Goal: Task Accomplishment & Management: Use online tool/utility

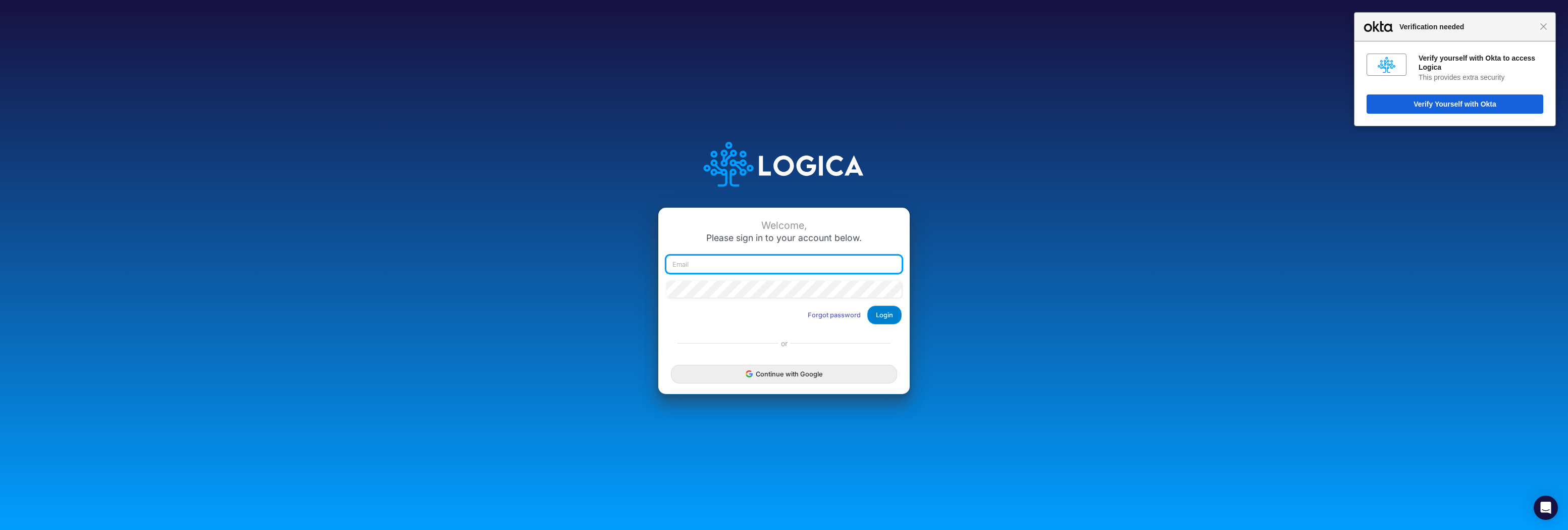
type input "rwobig@cquencehealth.com"
click at [888, 315] on button "Login" at bounding box center [885, 315] width 34 height 19
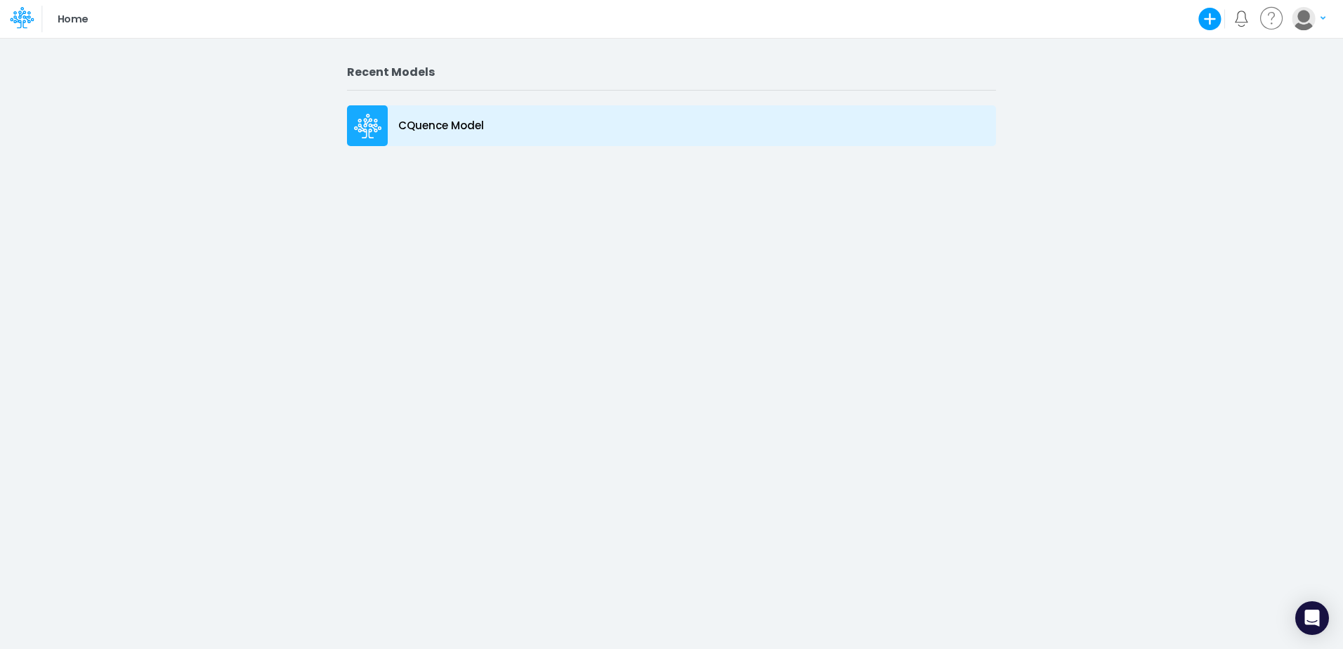
click at [368, 135] on icon at bounding box center [368, 126] width 28 height 25
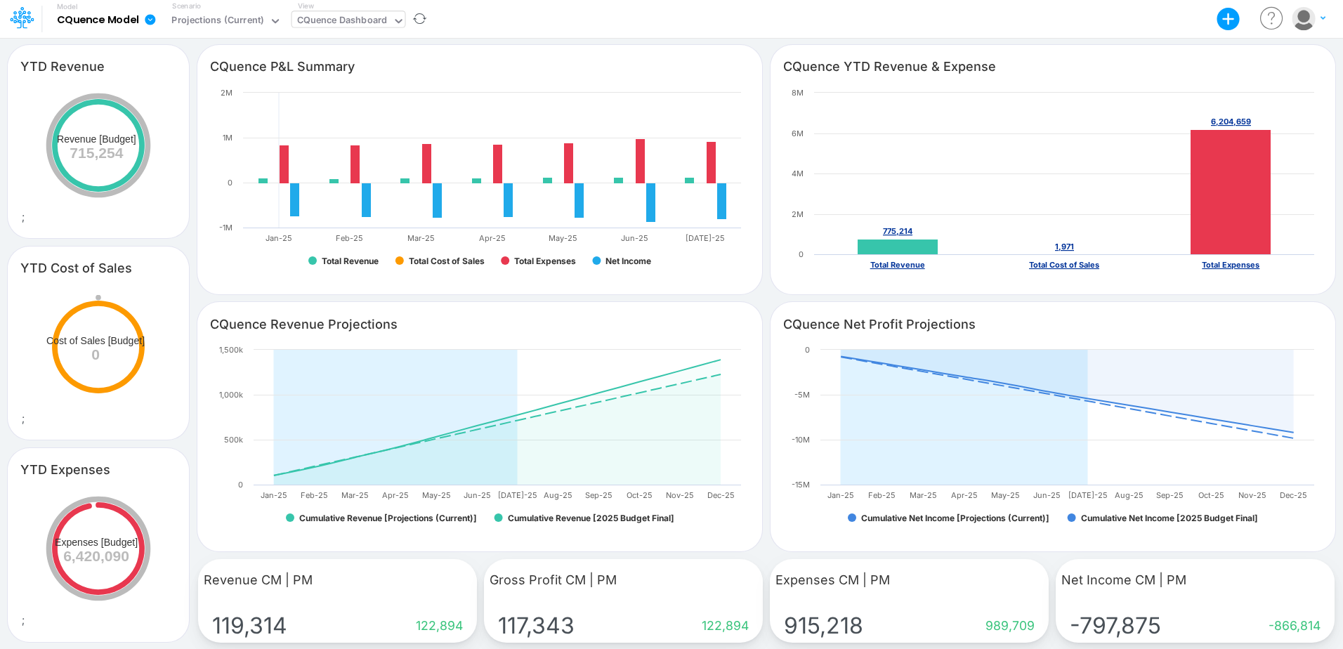
click at [326, 20] on div "CQuence Dashboard" at bounding box center [342, 21] width 91 height 16
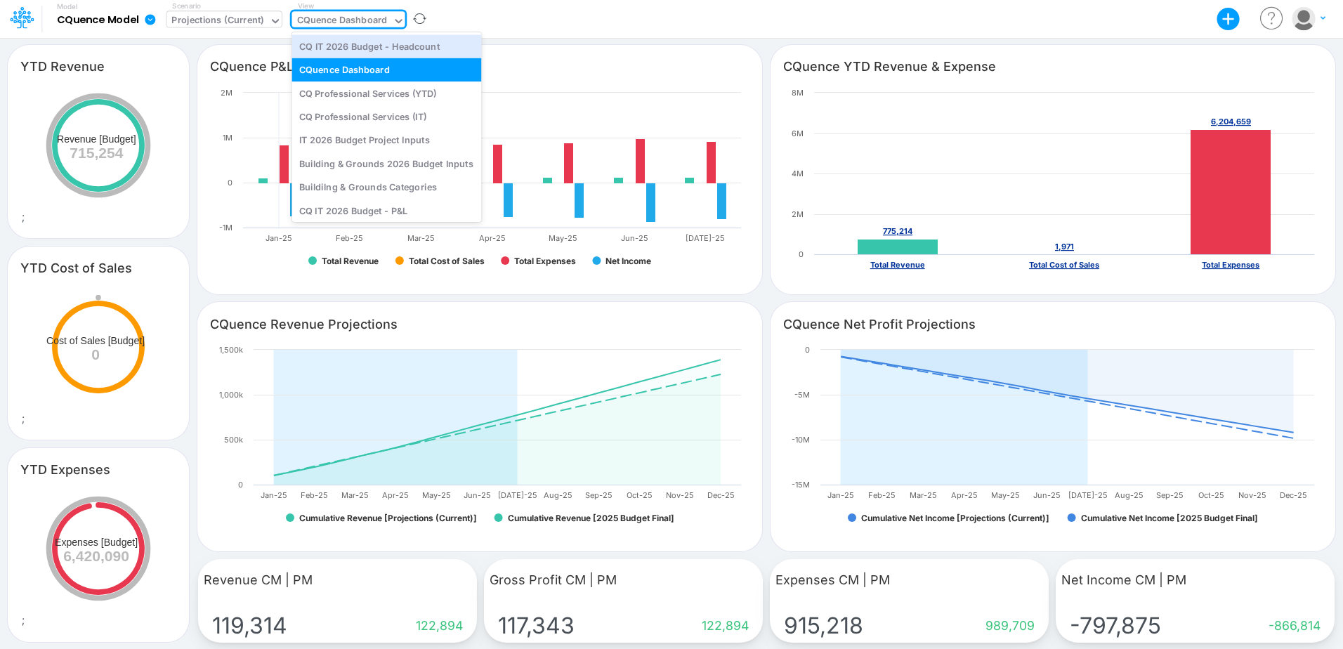
click at [259, 20] on div "Projections (Current)" at bounding box center [217, 21] width 92 height 16
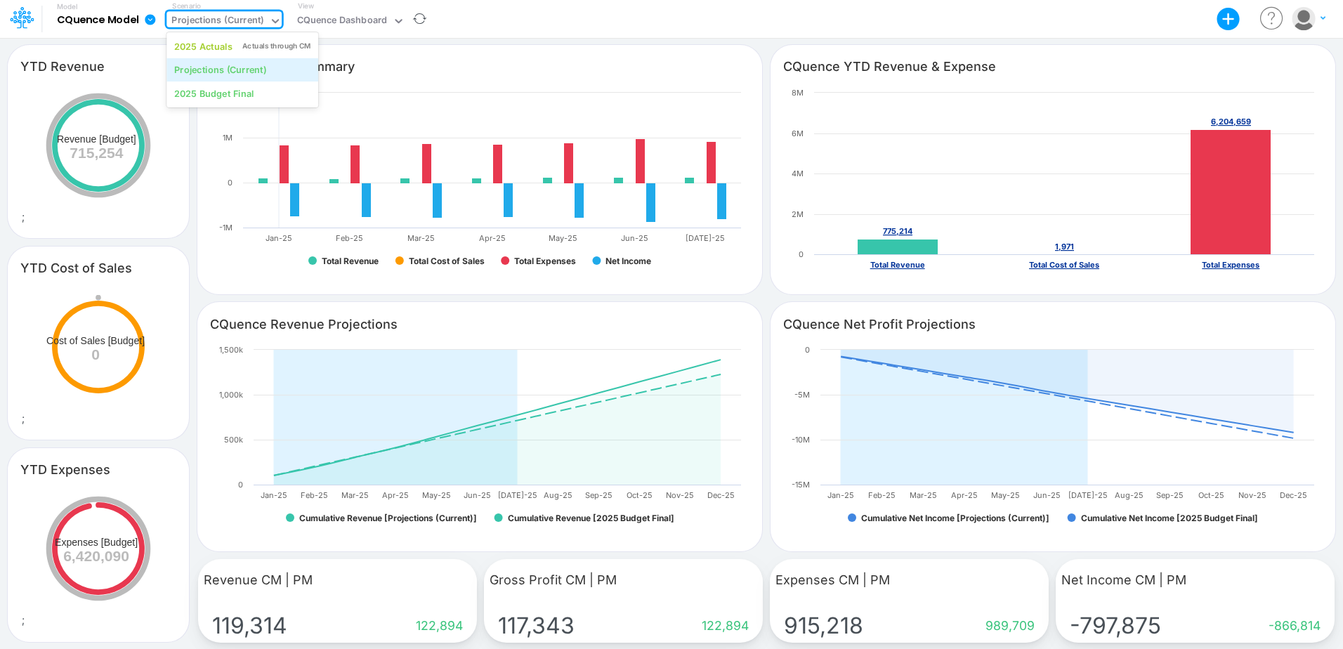
click at [247, 71] on div "Projections (Current)" at bounding box center [220, 69] width 92 height 13
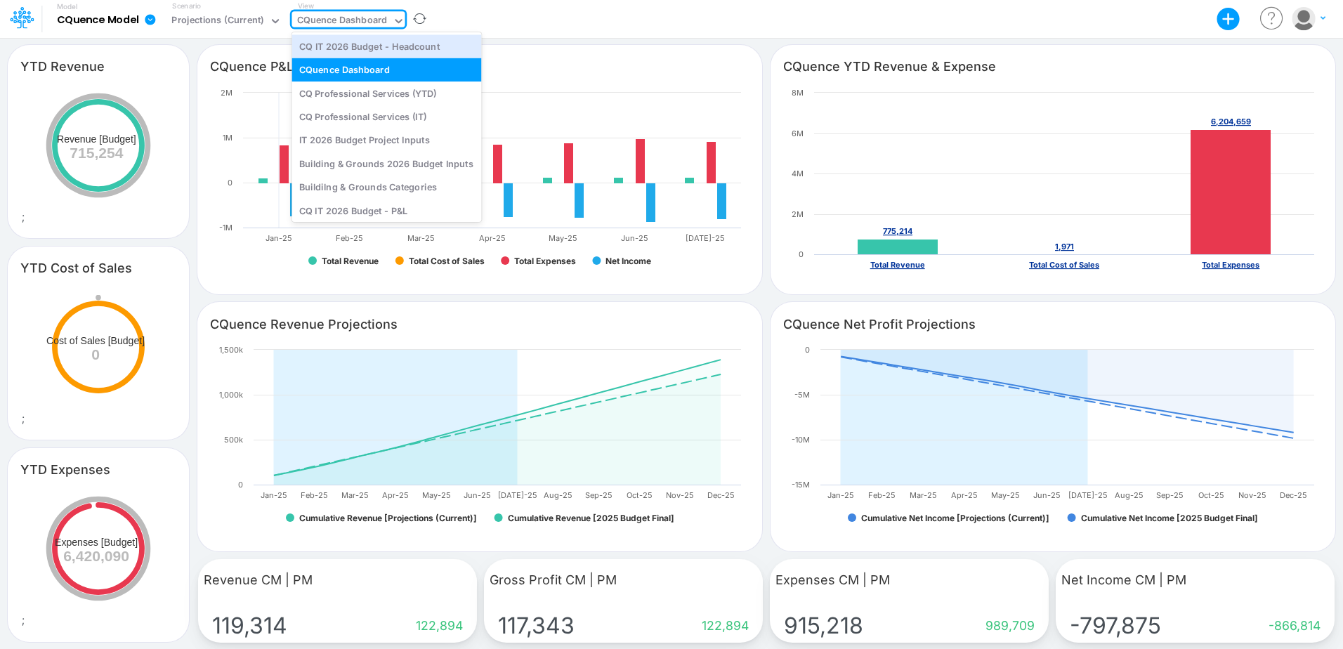
click at [368, 22] on div "CQuence Dashboard" at bounding box center [342, 21] width 91 height 16
click at [350, 137] on div "IT 2026 Budget Project Inputs" at bounding box center [387, 140] width 190 height 23
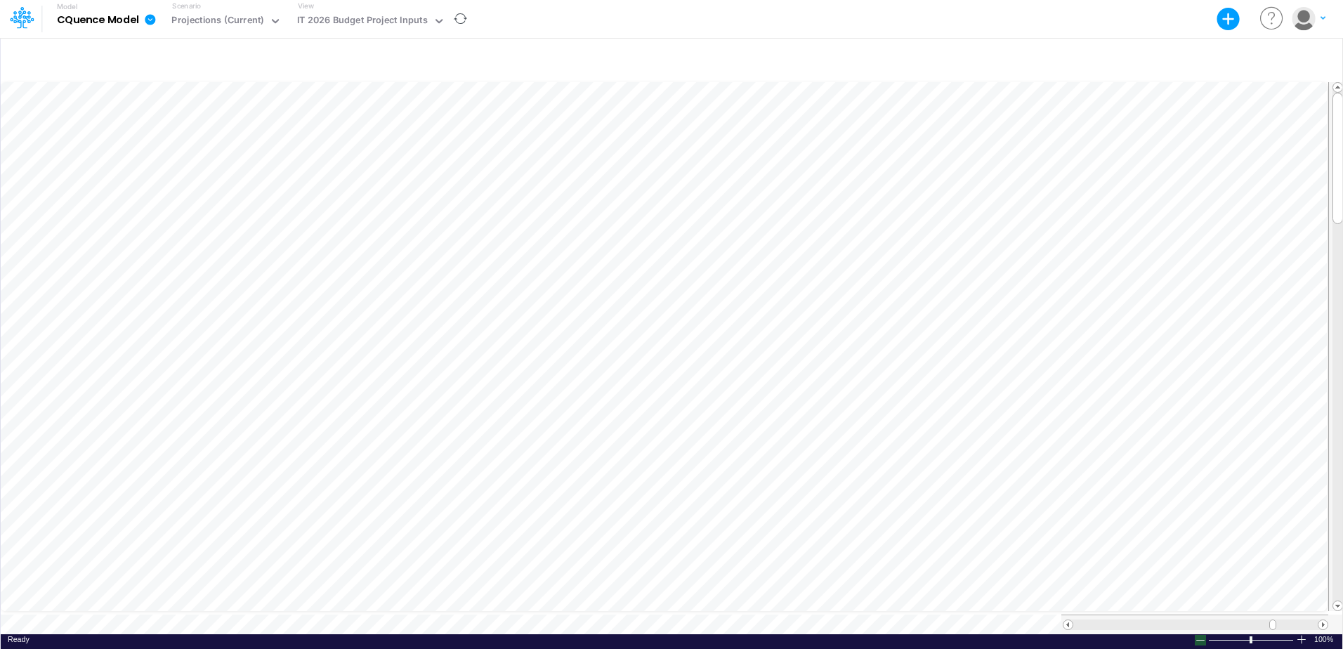
click at [1197, 635] on div at bounding box center [1200, 640] width 11 height 11
click at [1056, 133] on div "Paste Cut Copy AutoFill Apr-24 Jan-23 Feb-23 Mar-23 Apr-23 May-23 Jun-23 Jul-23…" at bounding box center [672, 357] width 1342 height 556
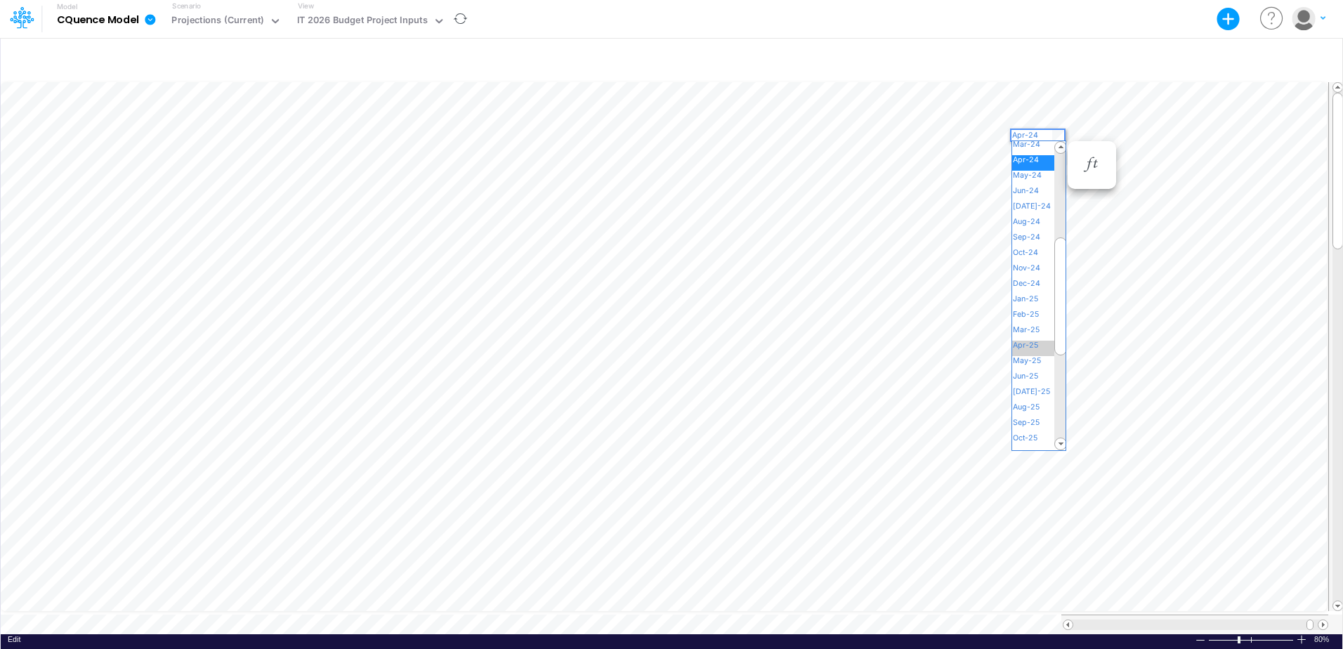
click at [1028, 344] on span "Apr-25" at bounding box center [1031, 345] width 39 height 9
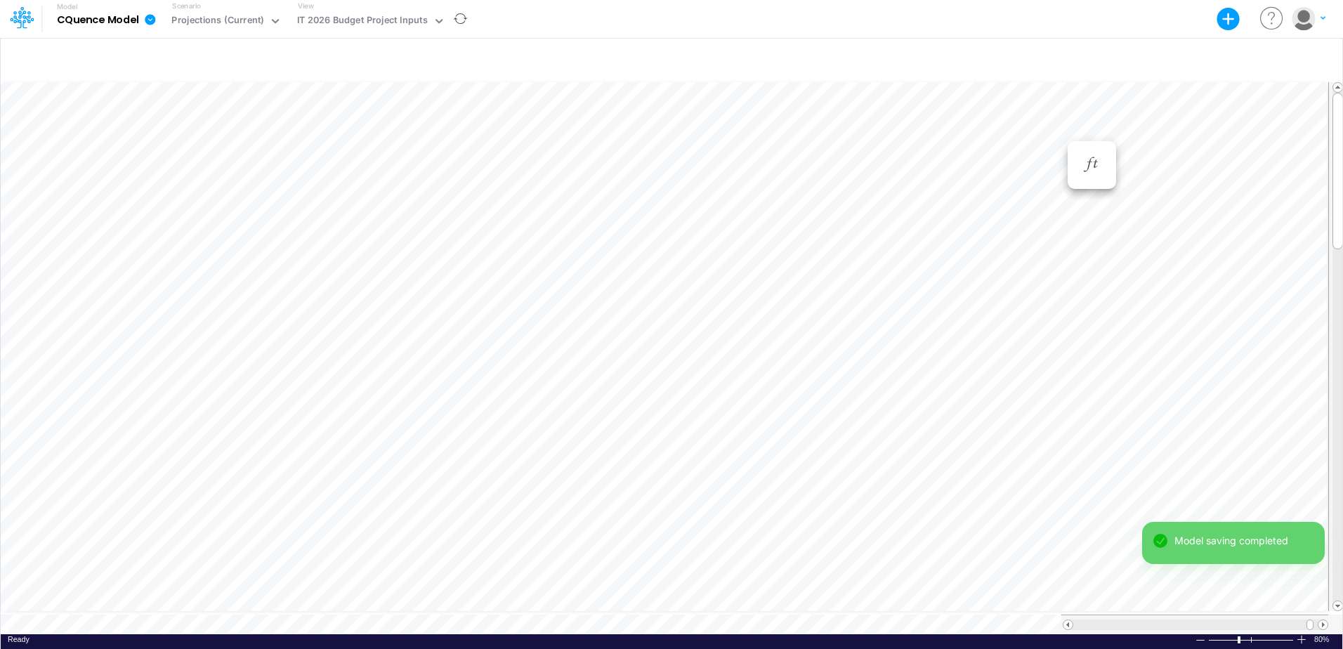
scroll to position [7, 1]
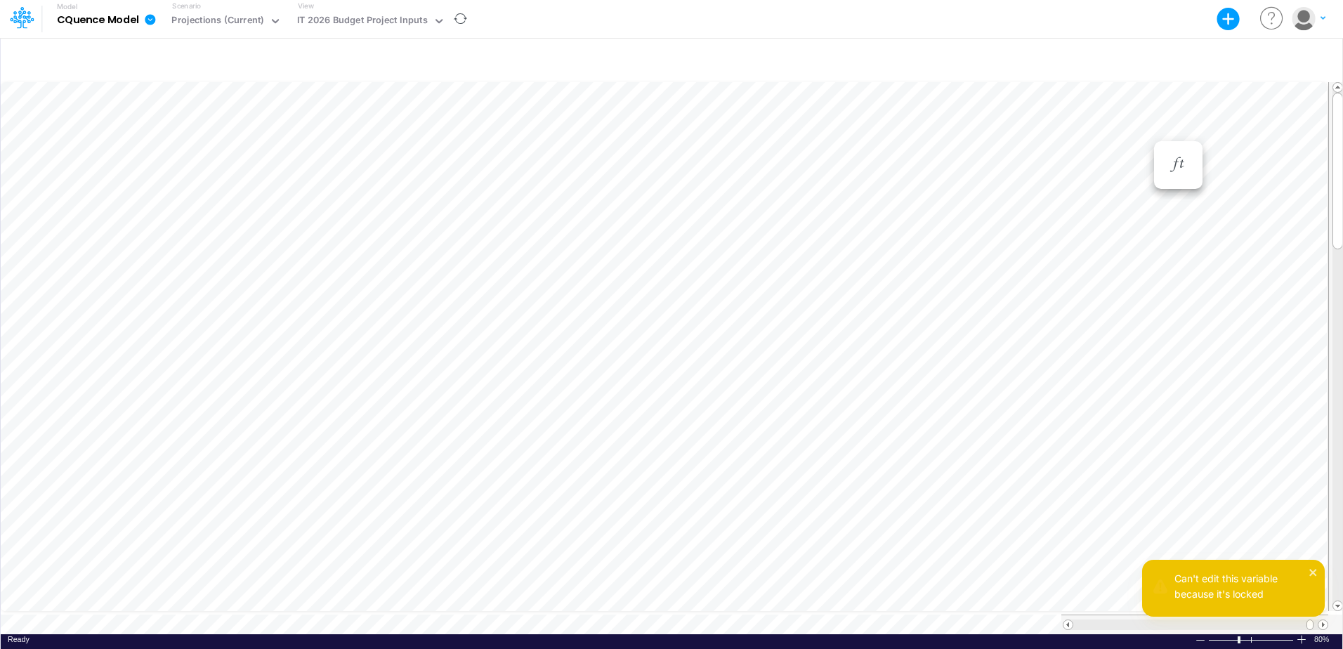
click at [1098, 38] on div "Model CQuence Model Export Excel Scenario Projections (Current) View IT 2026 Bu…" at bounding box center [671, 19] width 1343 height 39
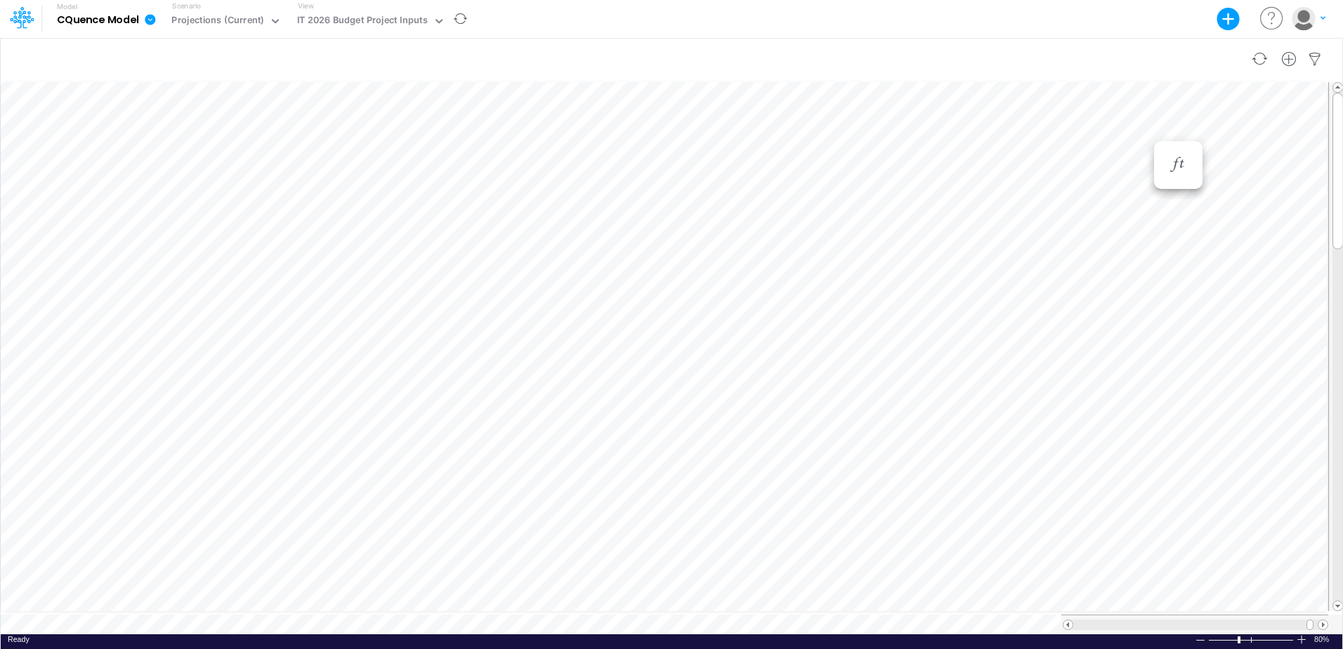
scroll to position [7, 1]
click at [1253, 634] on div at bounding box center [1252, 639] width 88 height 11
click at [1195, 635] on div at bounding box center [1200, 640] width 11 height 11
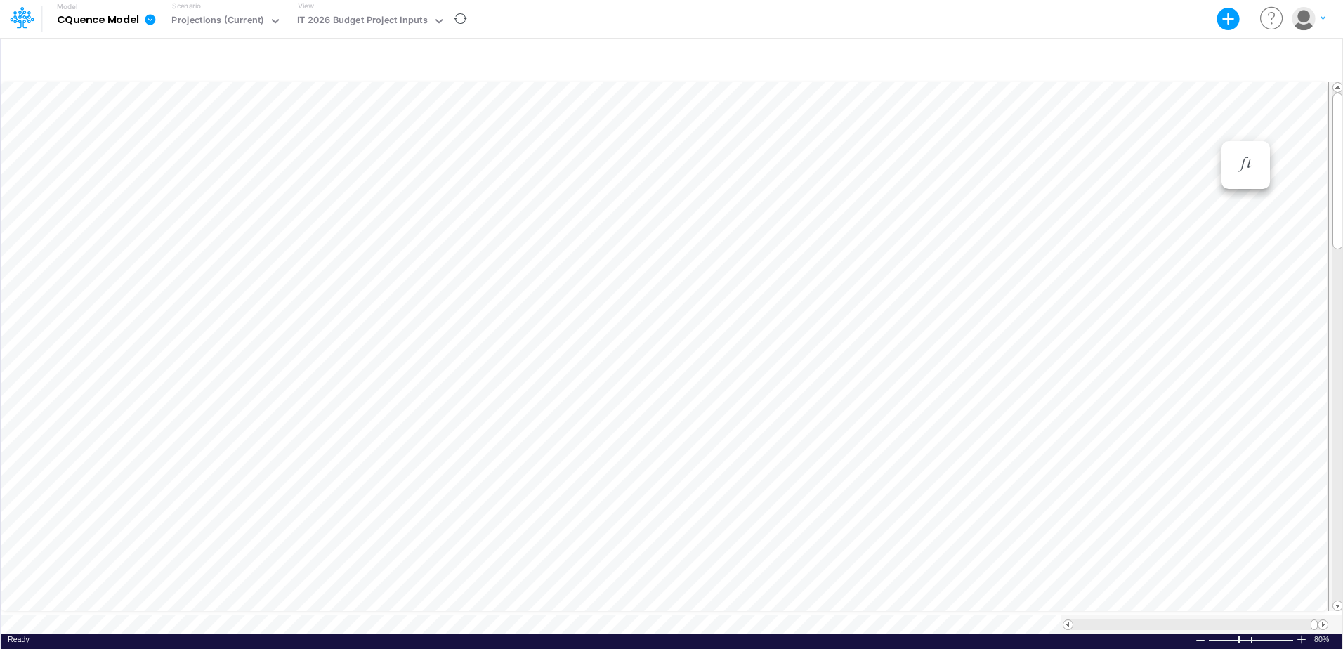
click at [1195, 635] on div at bounding box center [1200, 640] width 11 height 11
click at [355, 19] on div "IT 2026 Budget Project Inputs" at bounding box center [362, 21] width 131 height 16
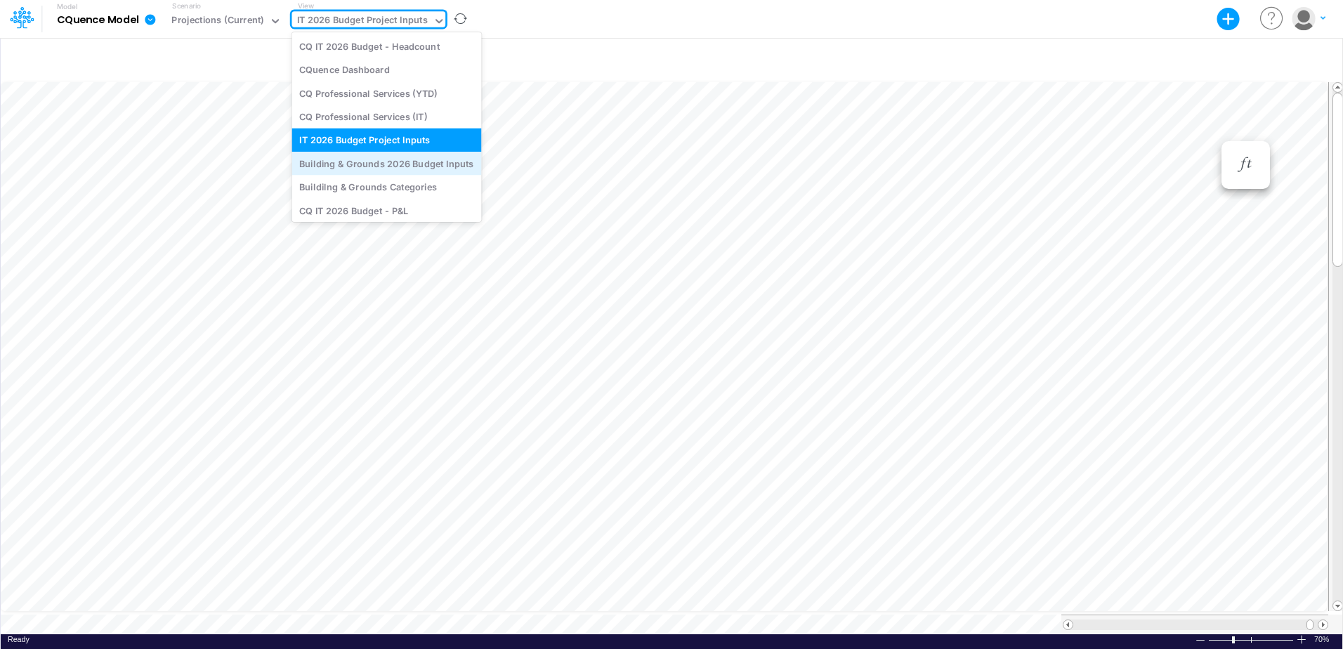
click at [374, 165] on div "Building & Grounds 2026 Budget Inputs" at bounding box center [387, 163] width 190 height 23
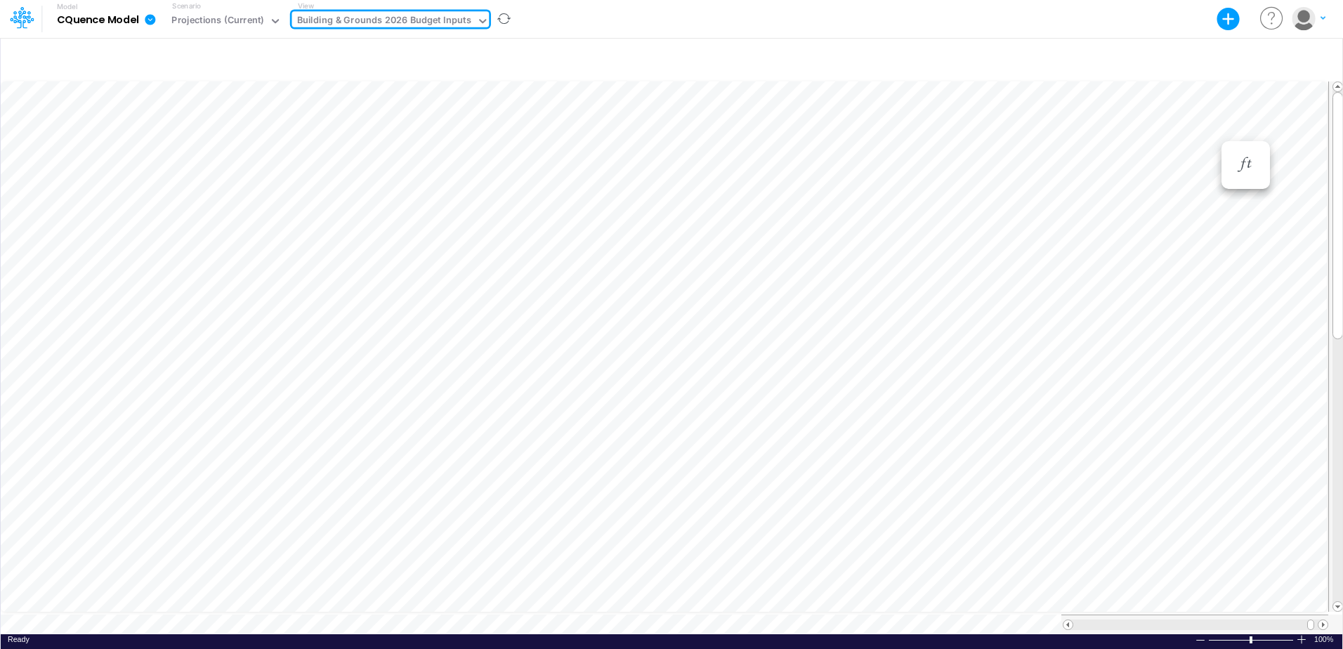
click at [435, 15] on div "Building & Grounds 2026 Budget Inputs" at bounding box center [384, 21] width 174 height 16
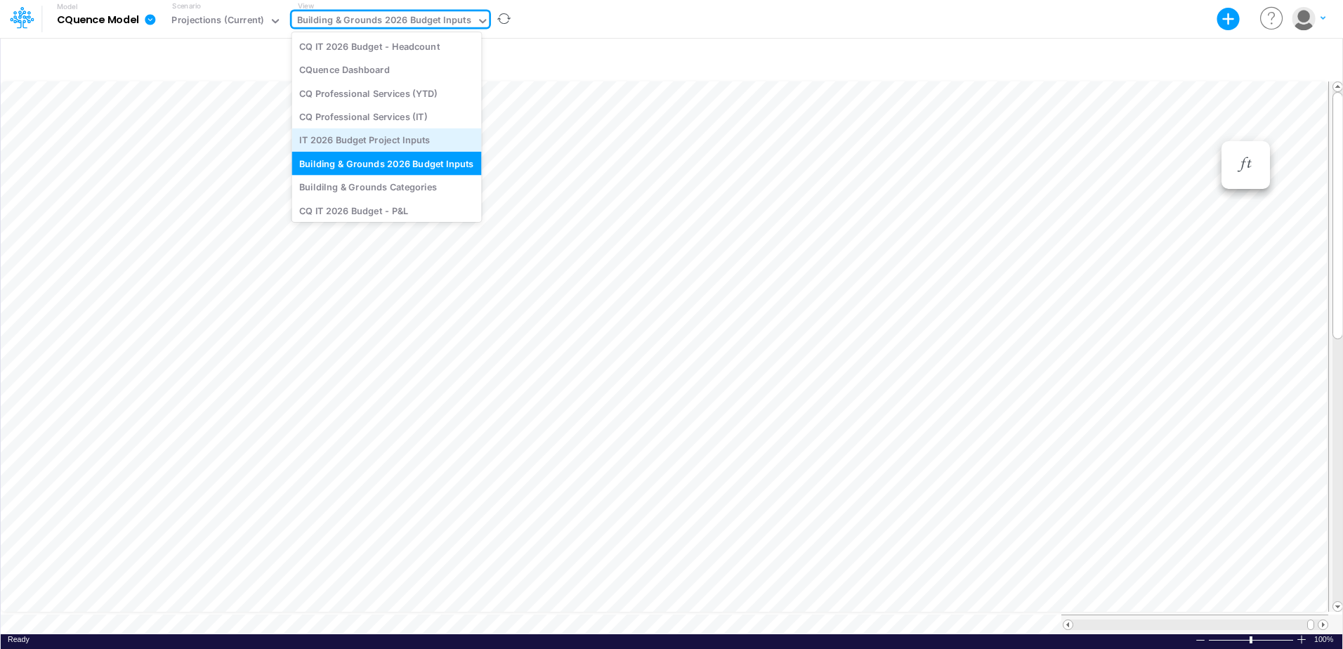
click at [358, 141] on div "IT 2026 Budget Project Inputs" at bounding box center [387, 140] width 190 height 23
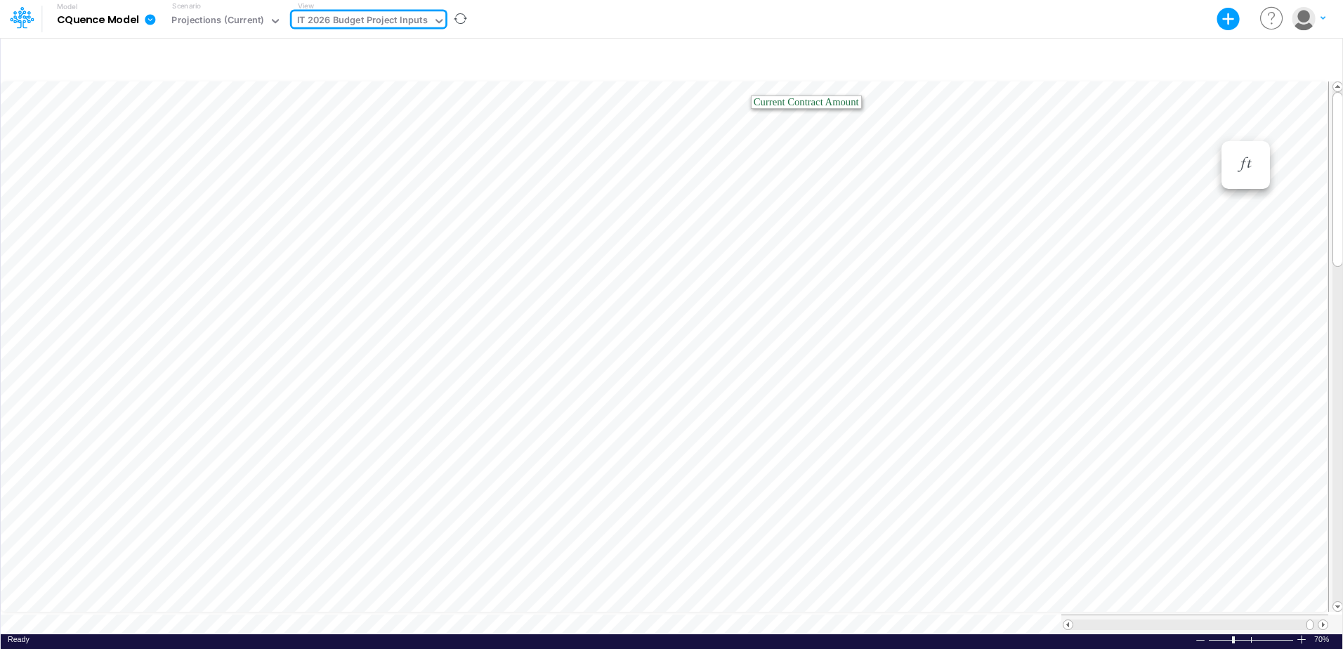
click at [398, 21] on div "IT 2026 Budget Project Inputs" at bounding box center [362, 21] width 131 height 16
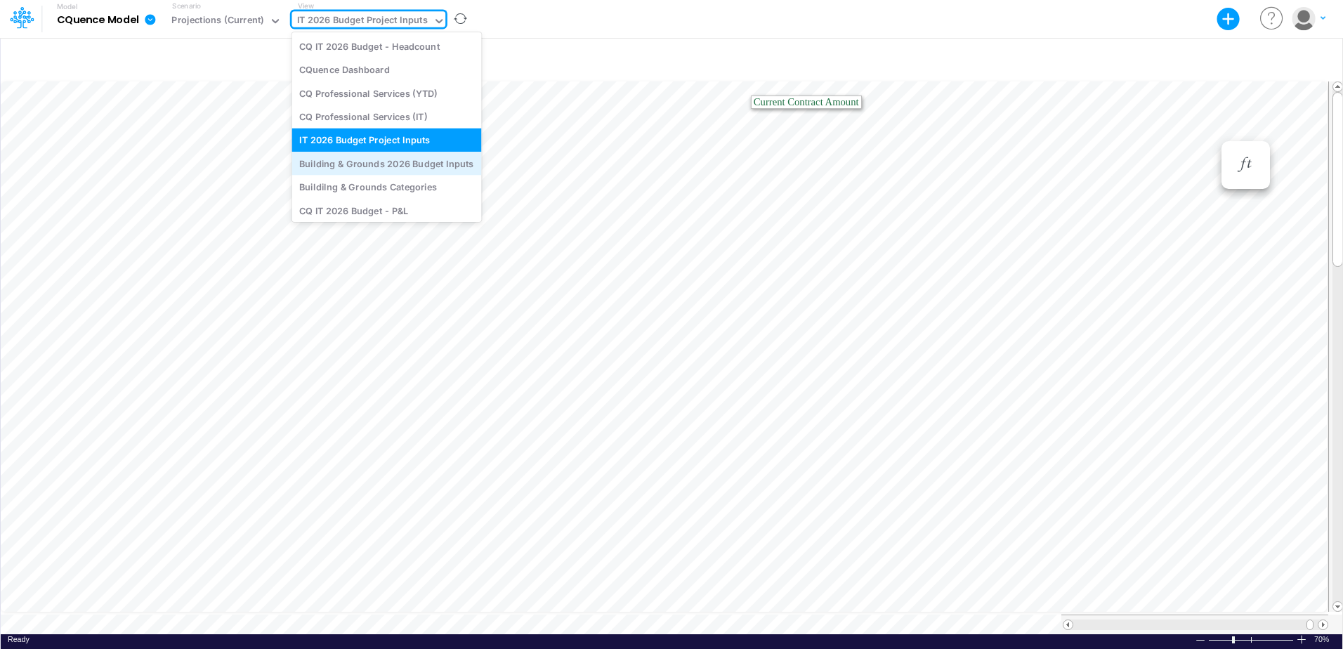
click at [364, 162] on div "Building & Grounds 2026 Budget Inputs" at bounding box center [387, 163] width 190 height 23
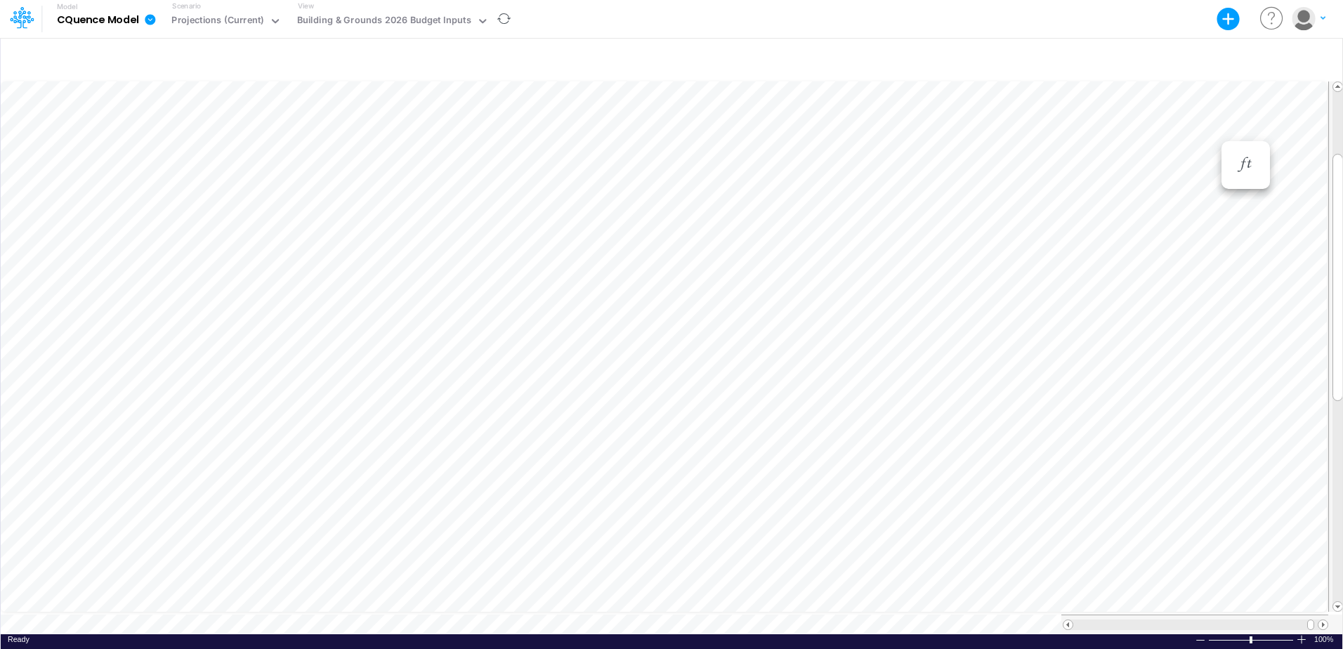
scroll to position [7, 1]
click at [365, 22] on div "Building & Grounds 2026 Budget Inputs" at bounding box center [384, 21] width 174 height 16
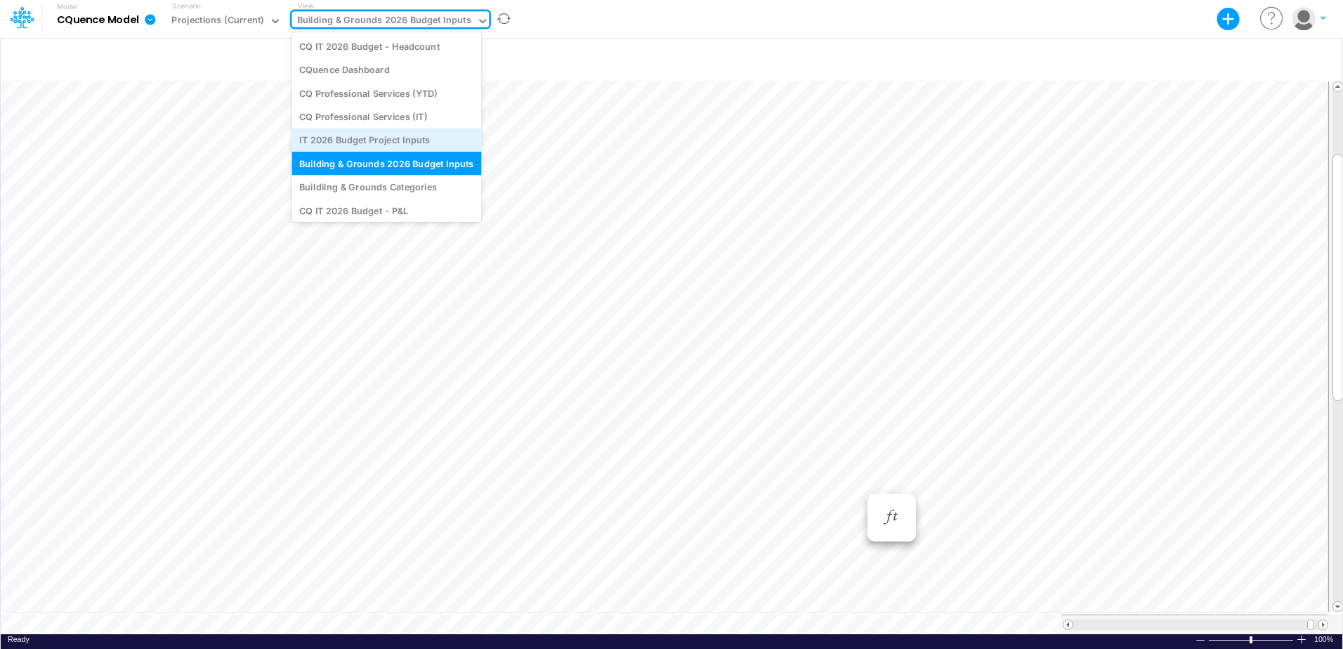
click at [342, 140] on div "IT 2026 Budget Project Inputs" at bounding box center [387, 140] width 190 height 23
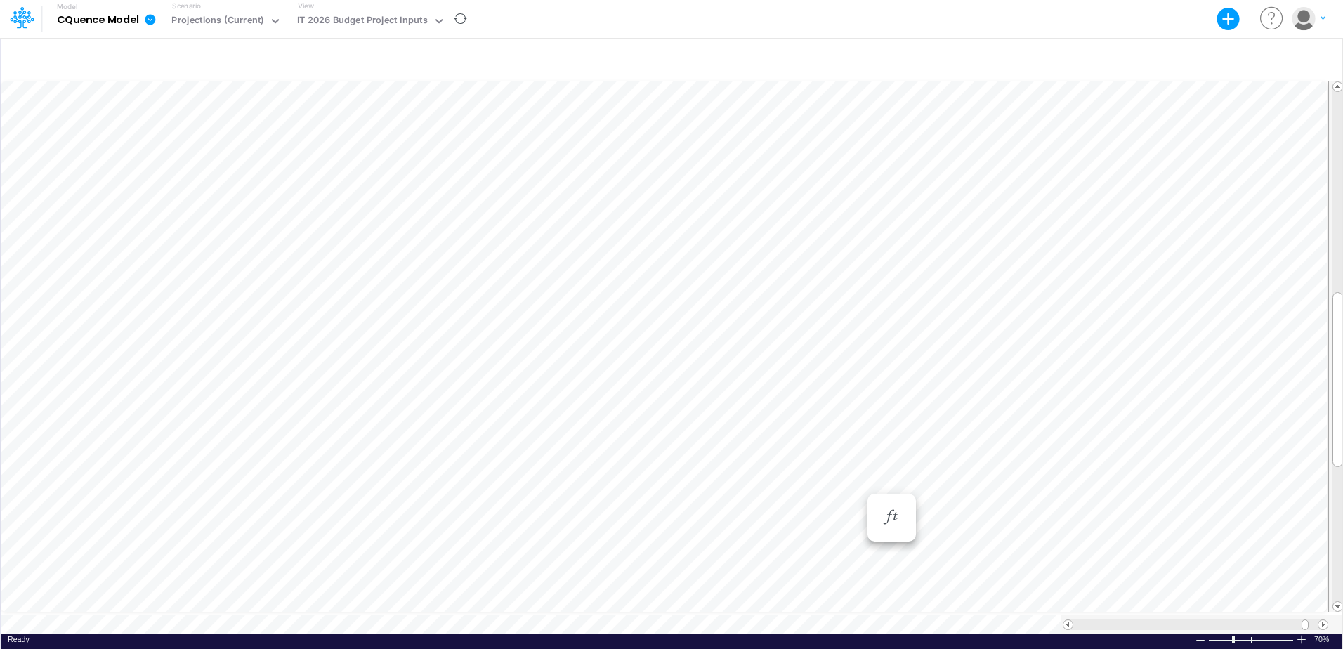
click at [1302, 20] on img "button" at bounding box center [1303, 18] width 23 height 23
click at [1128, 16] on div "Model CQuence Model Export Excel Scenario Projections (Current) View IT 2026 Bu…" at bounding box center [671, 19] width 1209 height 38
click at [931, 16] on div "Model CQuence Model Export Excel Scenario Projections (Current) View IT 2026 Bu…" at bounding box center [671, 19] width 1209 height 38
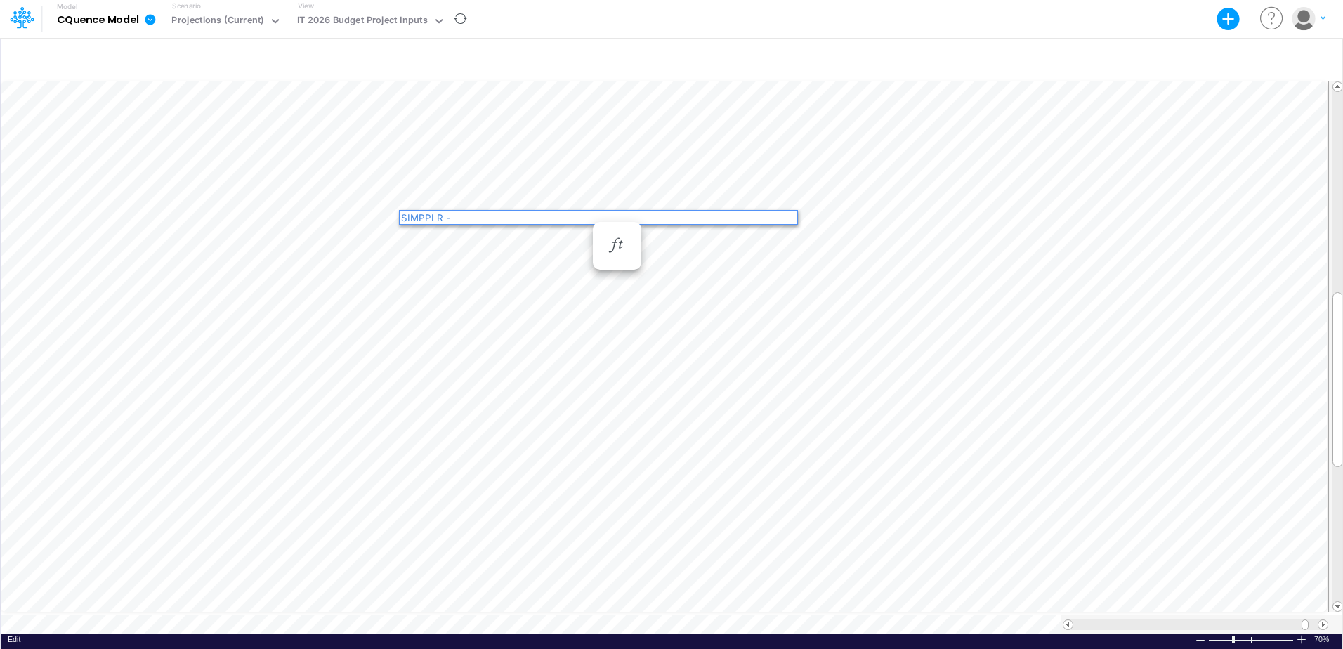
click at [400, 214] on div "SIMPPLR - CQ Pulse Intranet ($64/user @215 users + 10% support + tax + 10% incr…" at bounding box center [598, 223] width 396 height 24
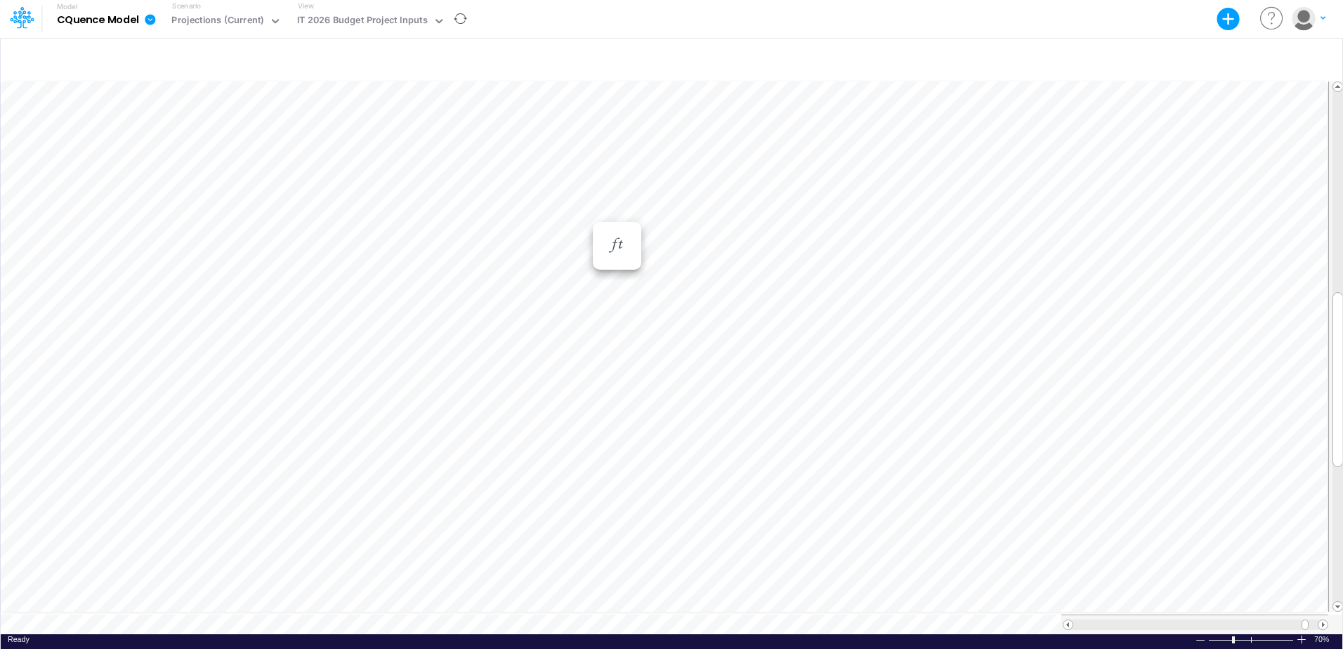
scroll to position [7, 1]
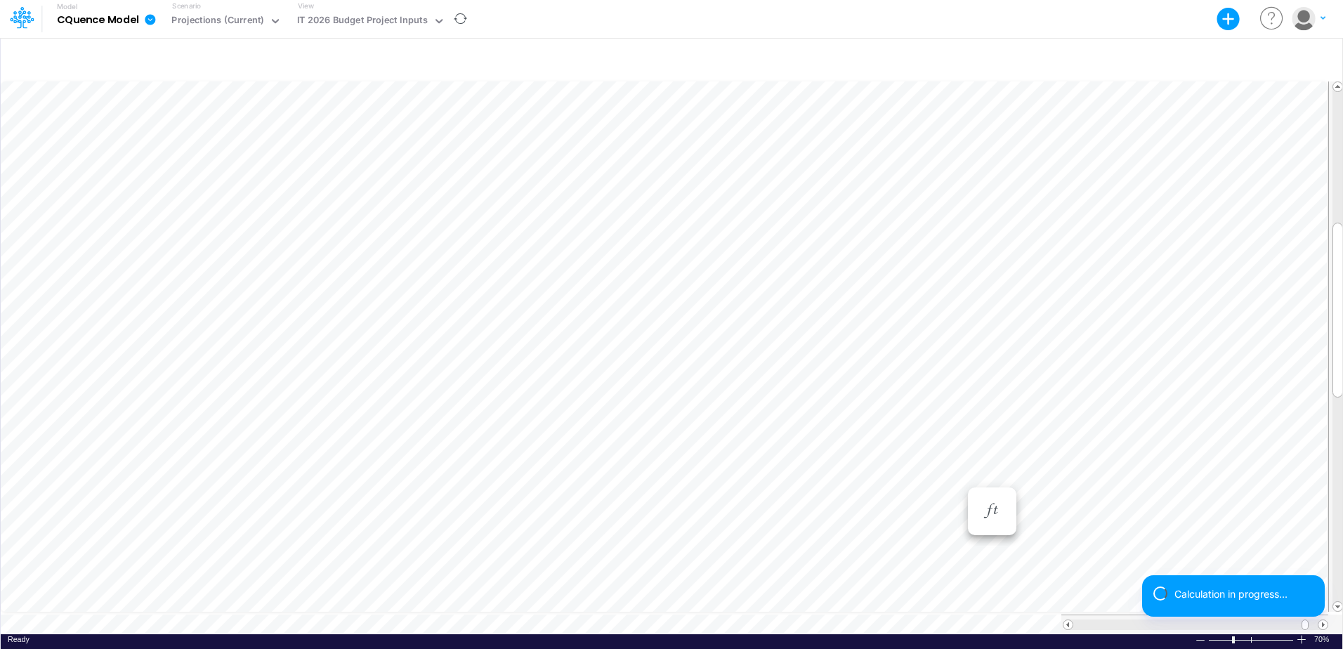
scroll to position [7, 1]
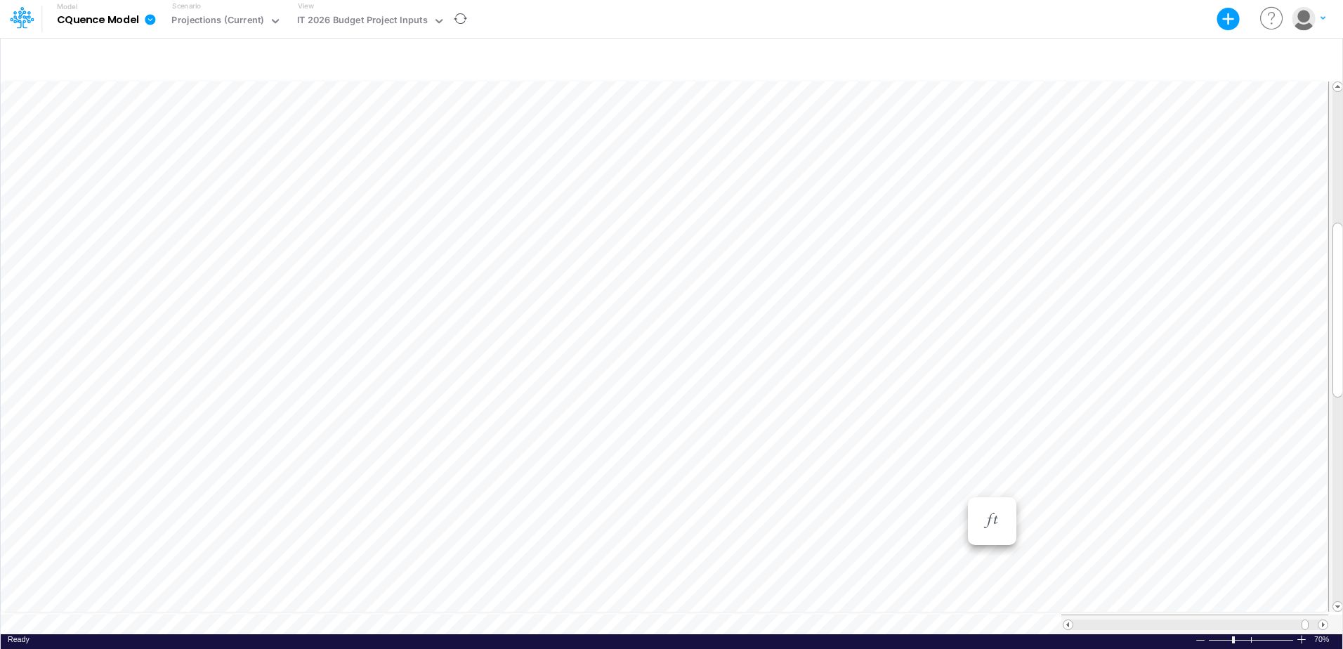
scroll to position [7, 1]
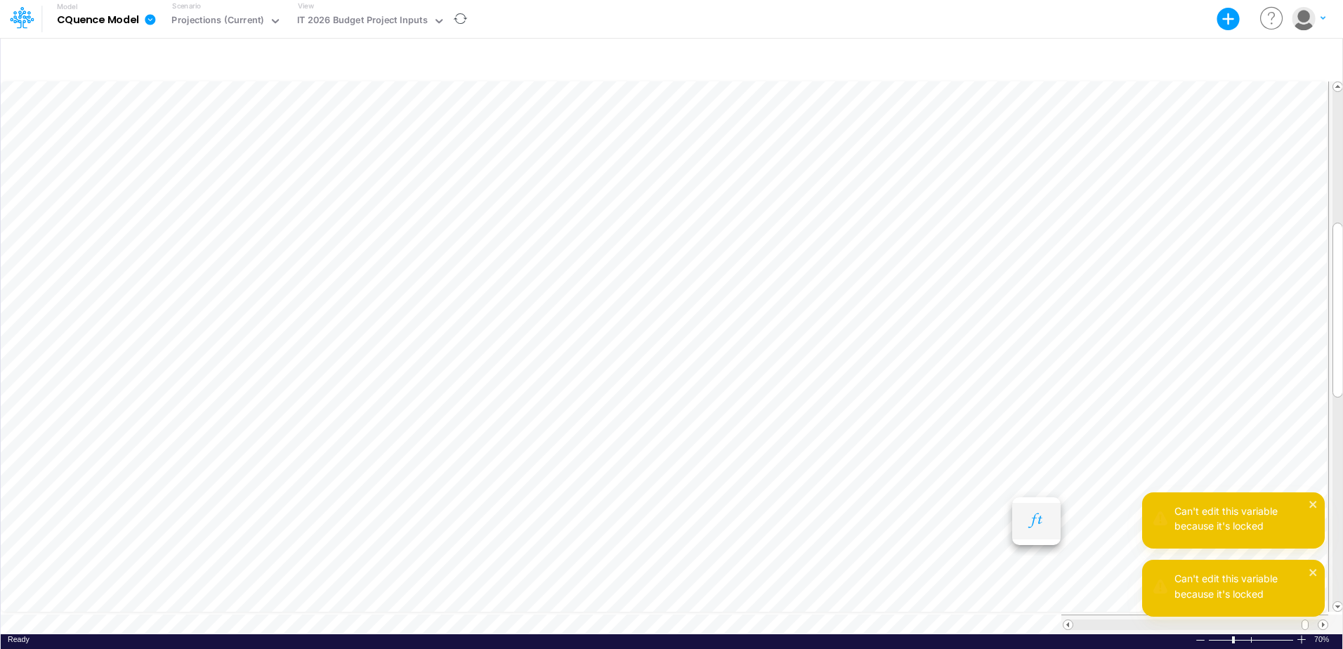
scroll to position [7, 1]
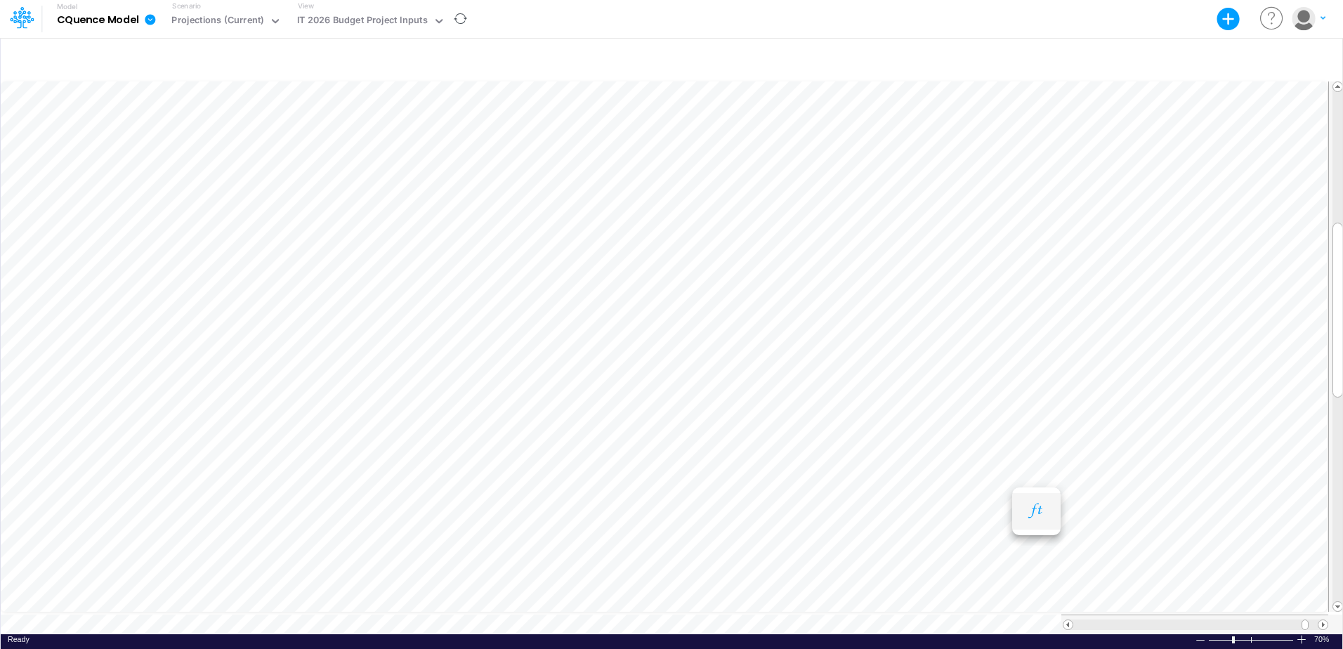
scroll to position [7, 1]
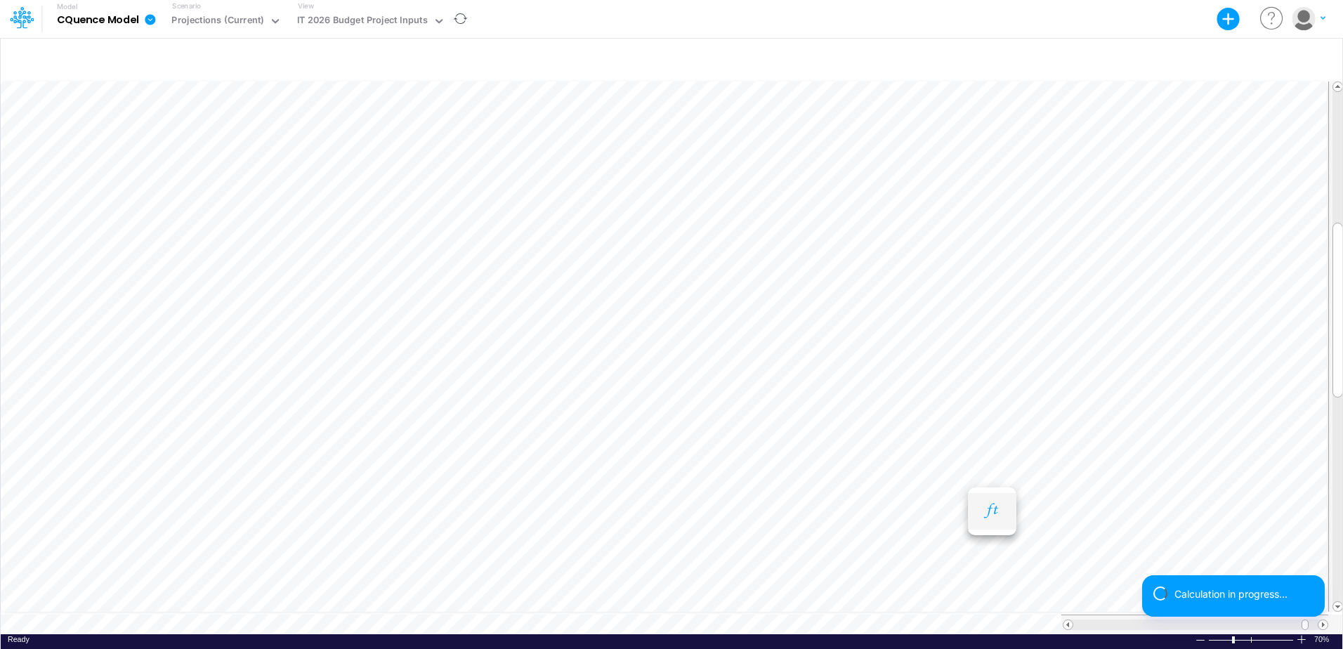
scroll to position [7, 1]
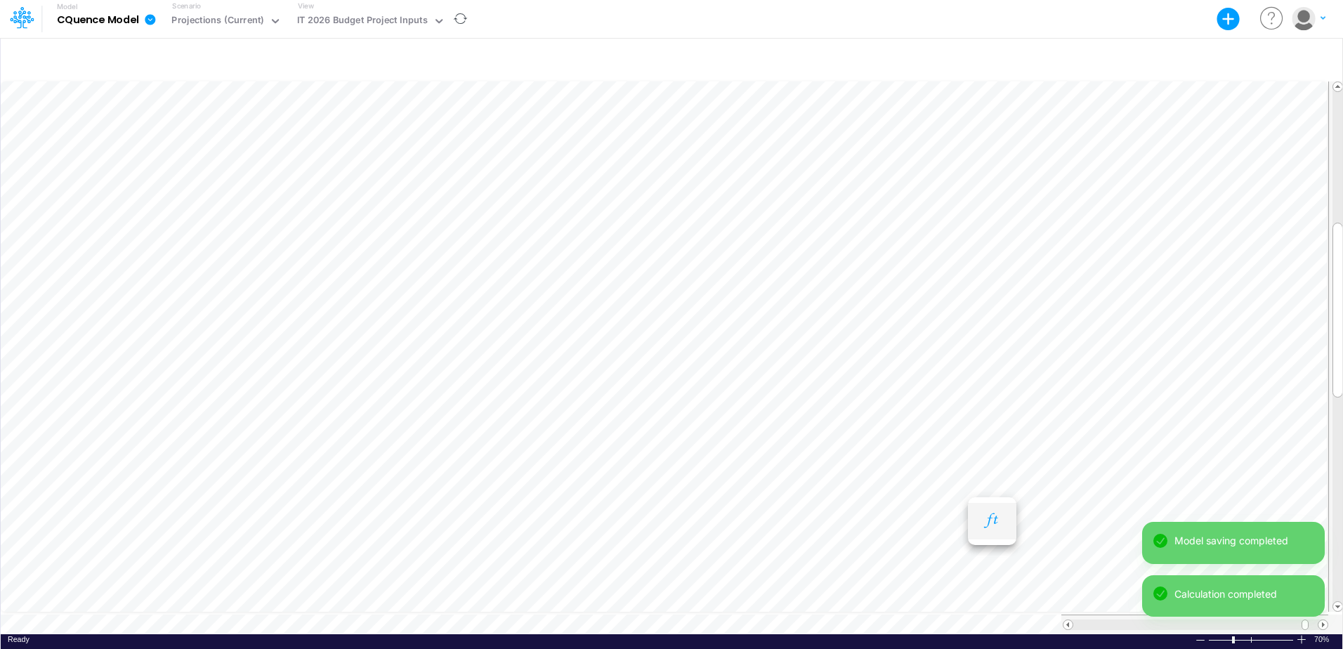
scroll to position [7, 1]
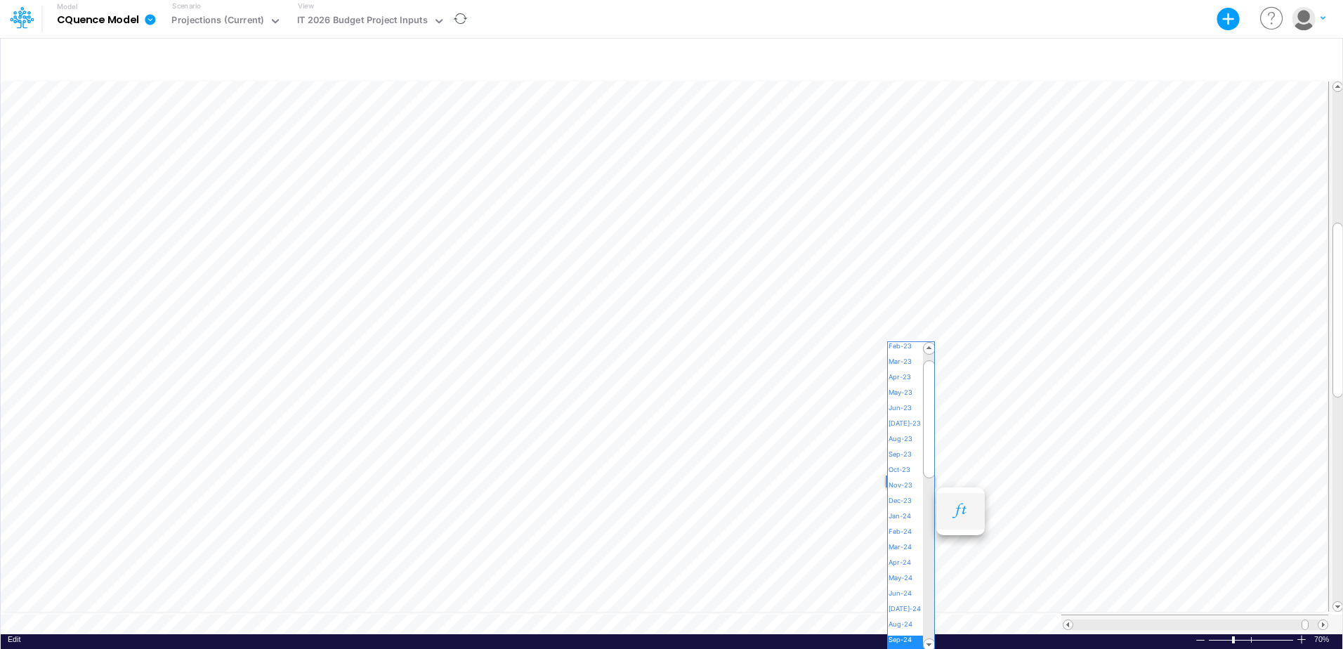
click at [927, 480] on div "Paste Cut Copy AutoFill Sep-24 Jan-23 Feb-23 Mar-23 Apr-23 May-23 Jun-23 Jul-23…" at bounding box center [672, 357] width 1342 height 556
click at [894, 588] on span "Sep-25" at bounding box center [906, 587] width 37 height 8
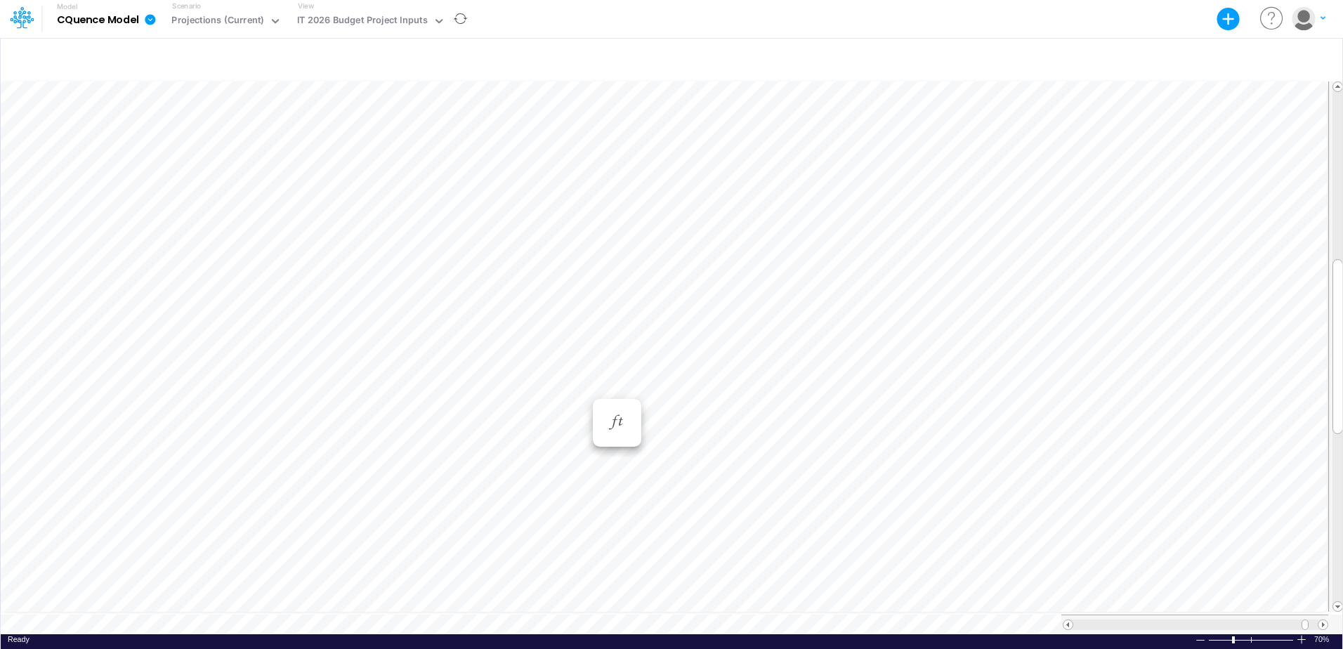
scroll to position [7, 1]
click at [927, 372] on div "Paste Cut Copy AutoFill Jan-24 Jan-23 Feb-23 Mar-23 Apr-23 May-23 Jun-23 Jul-23…" at bounding box center [672, 357] width 1342 height 556
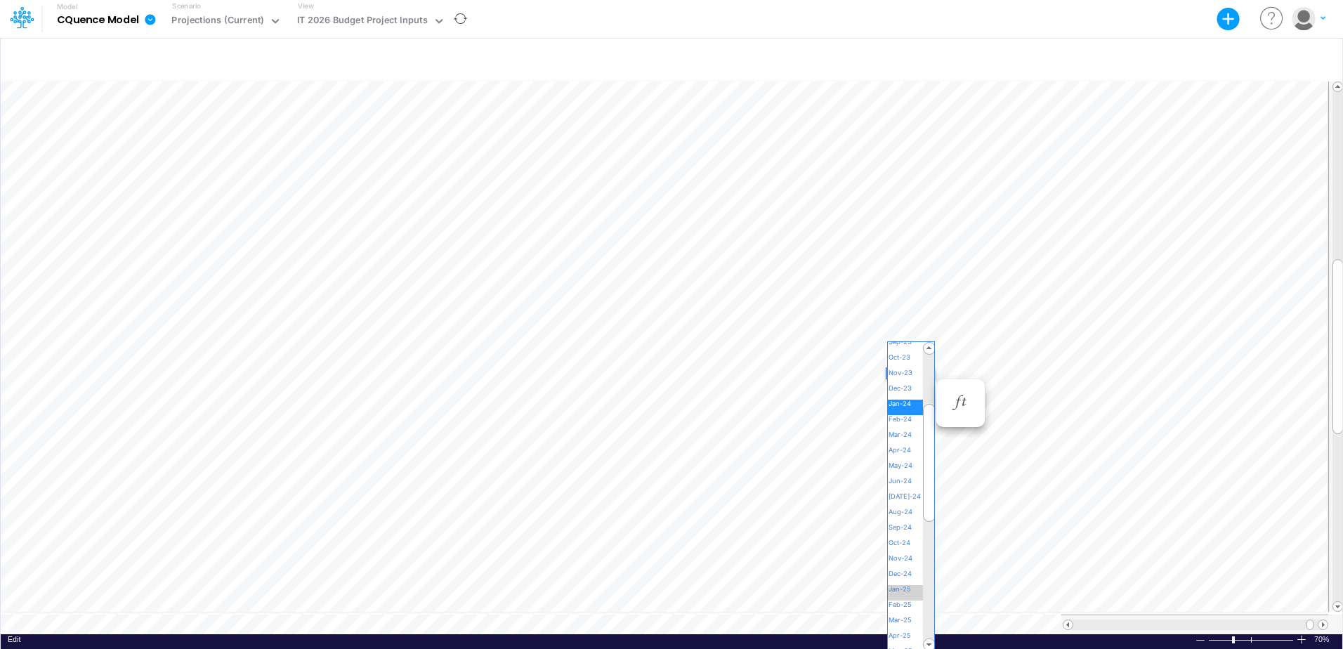
click at [904, 589] on span "Jan-25" at bounding box center [906, 589] width 36 height 8
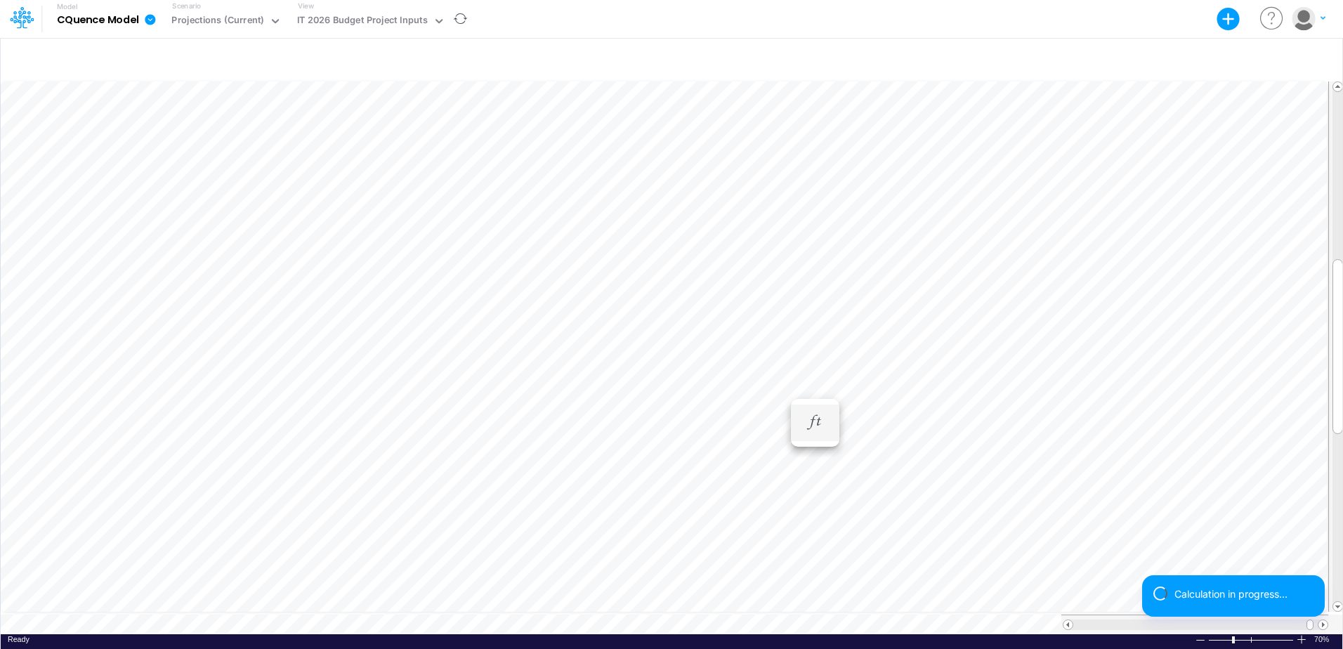
scroll to position [7, 1]
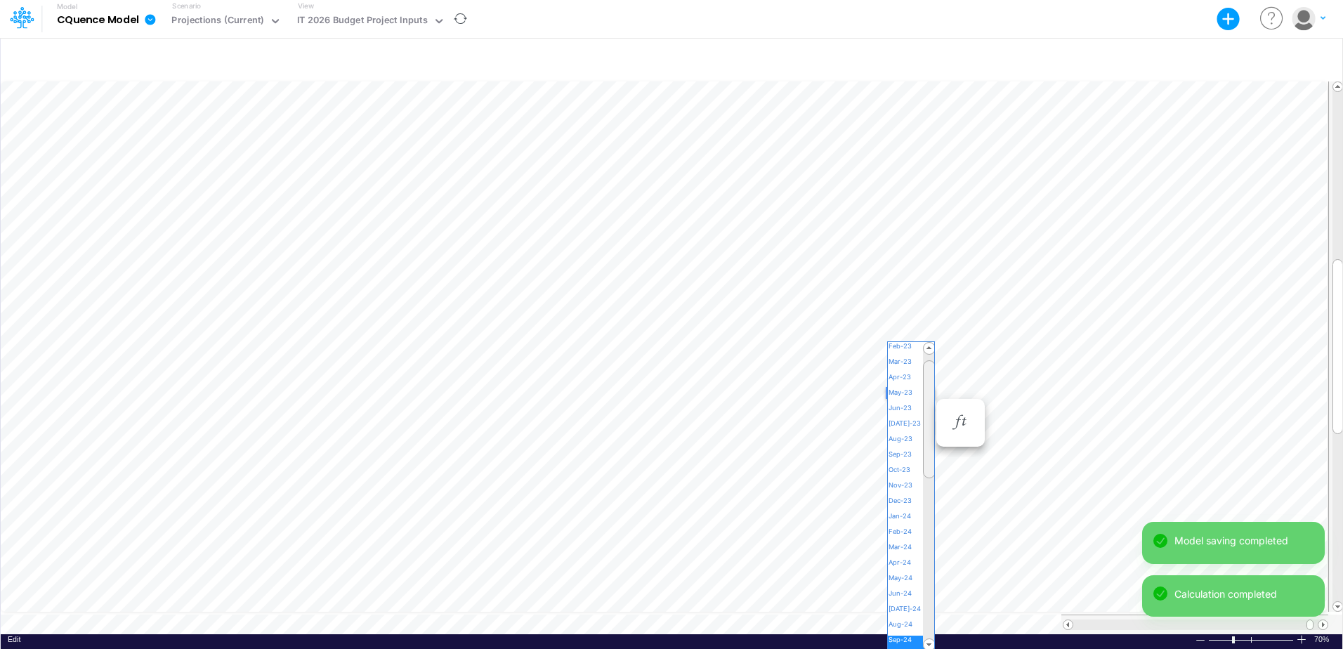
click at [925, 392] on div "Paste Cut Copy AutoFill Sep-24 Jan-23 Feb-23 Mar-23 Apr-23 May-23 Jun-23 Jul-23…" at bounding box center [672, 357] width 1342 height 556
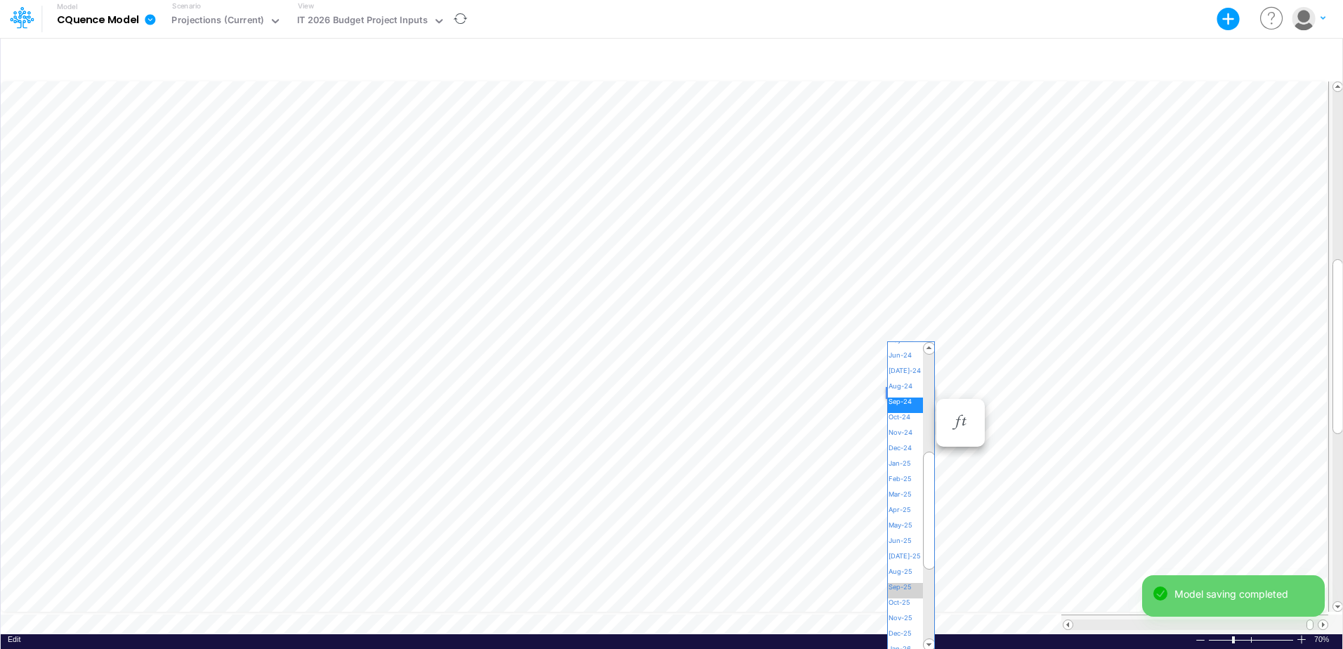
click at [899, 589] on span "Sep-25" at bounding box center [906, 587] width 37 height 8
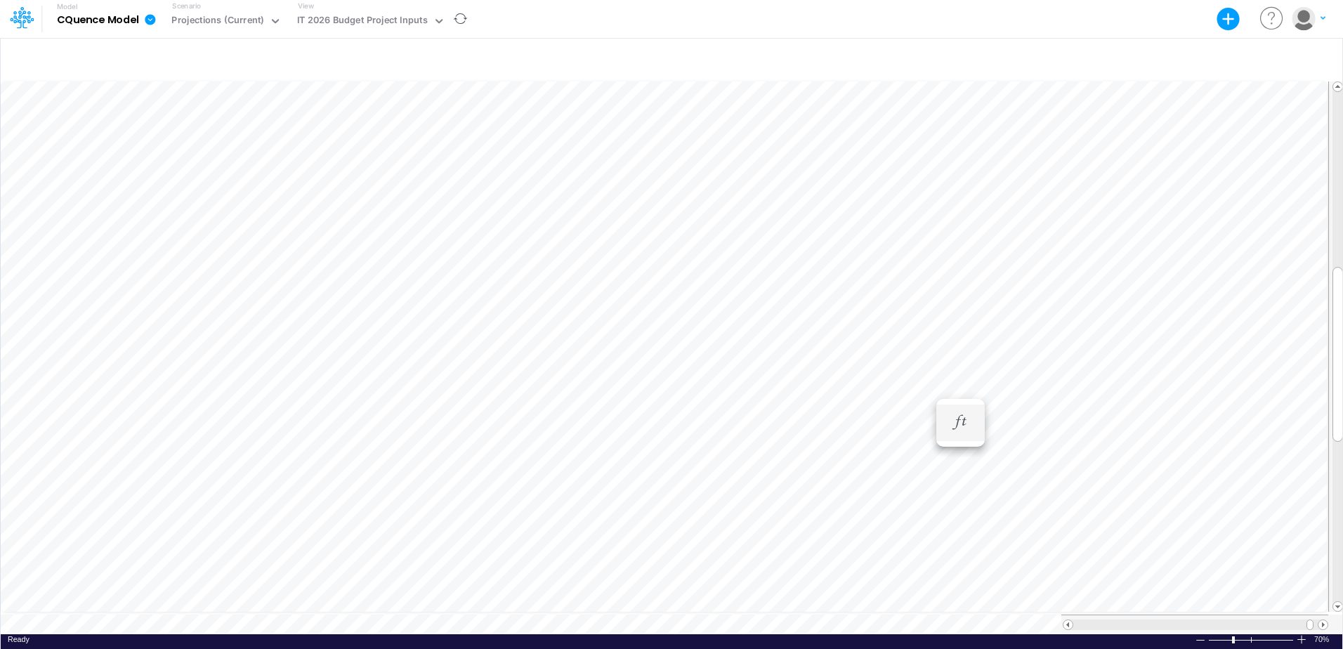
scroll to position [7, 1]
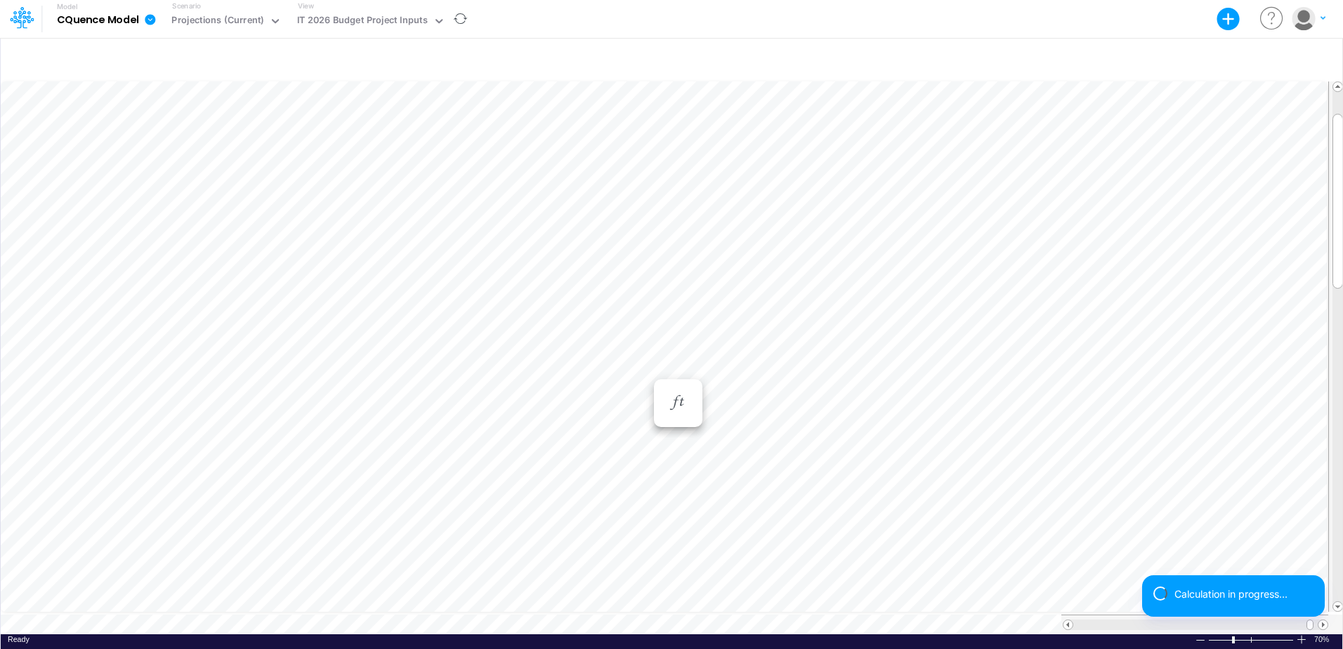
scroll to position [7, 1]
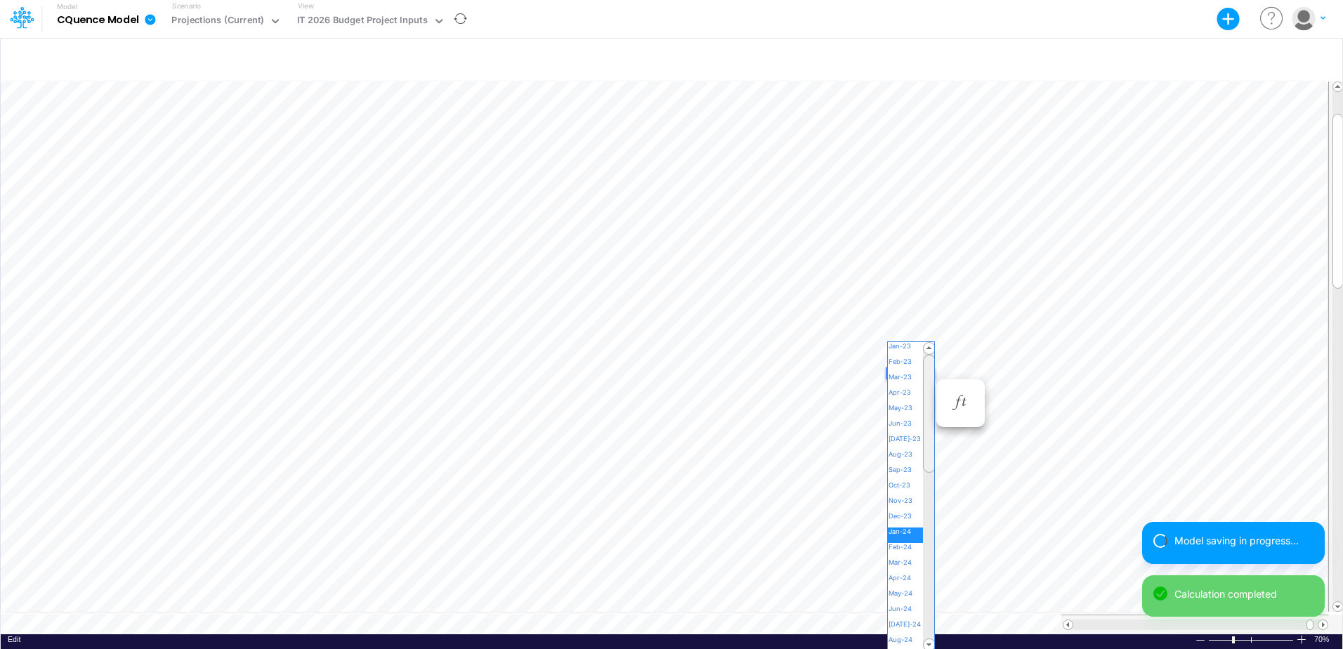
click at [927, 372] on div "Paste Cut Copy AutoFill Jan-24 Jan-23 Feb-23 Mar-23 Apr-23 May-23 Jun-23 Jul-23…" at bounding box center [672, 357] width 1342 height 556
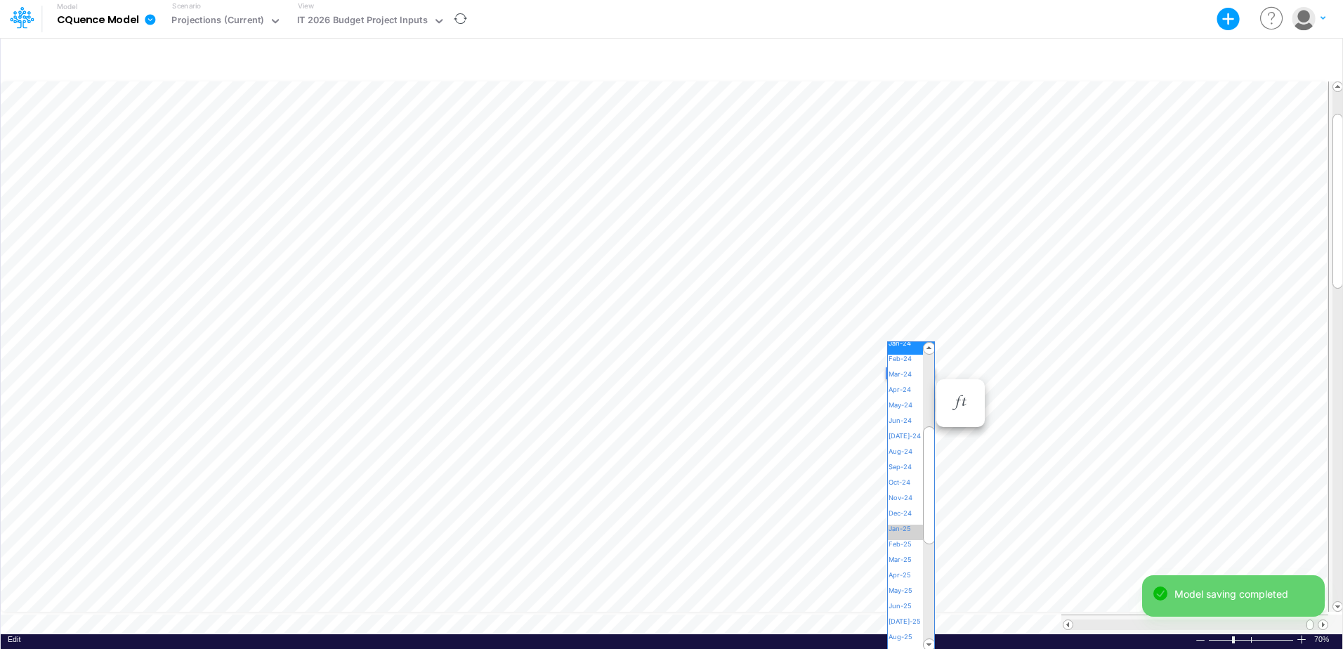
click at [902, 527] on span "Jan-25" at bounding box center [906, 529] width 36 height 8
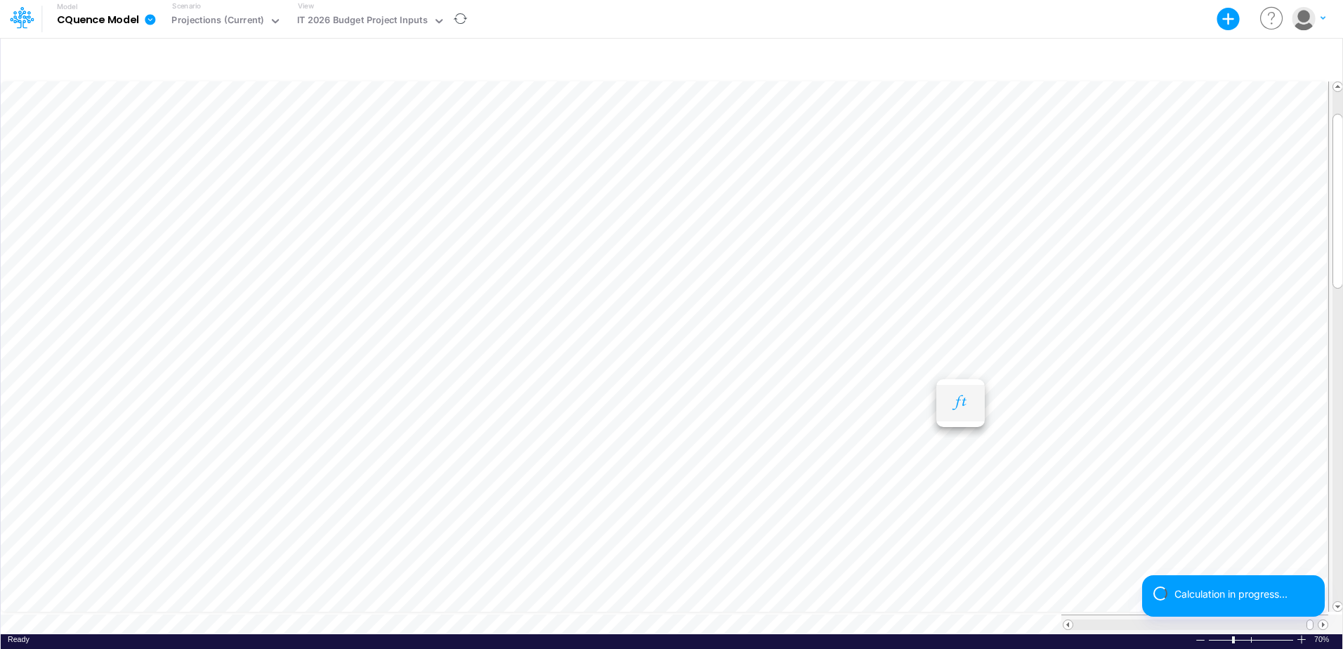
scroll to position [7, 1]
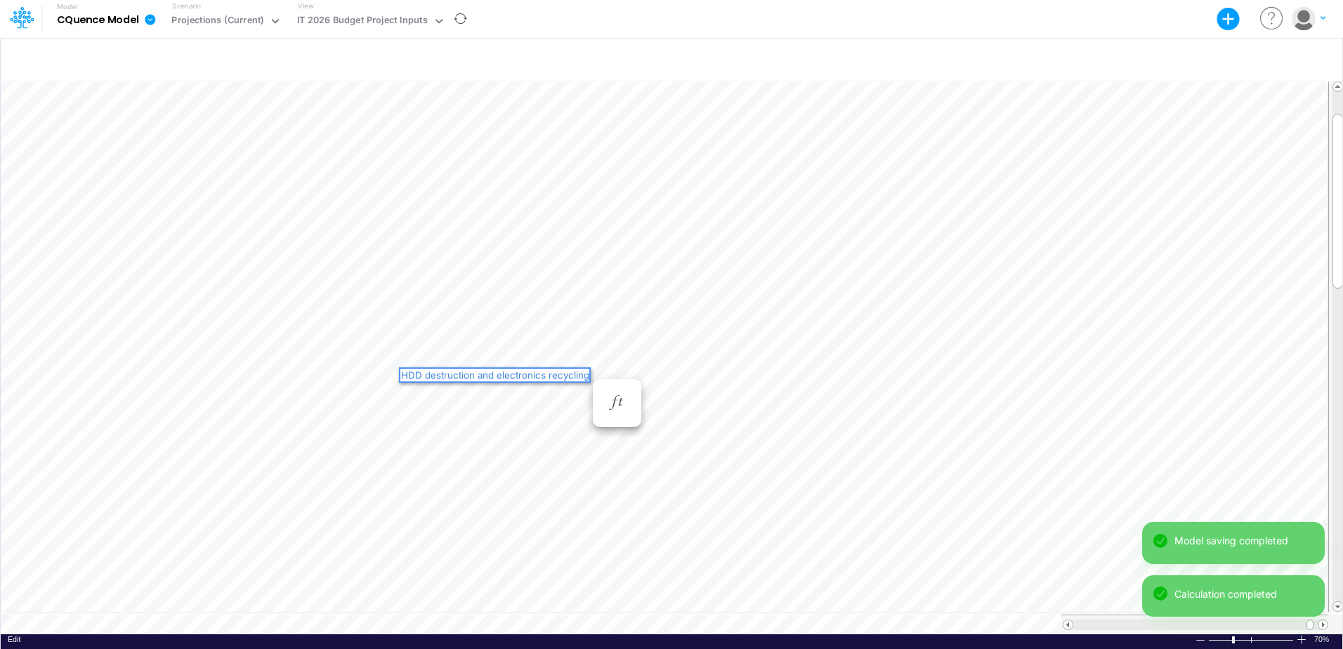
click at [400, 370] on div "HDD destruction and electronics recycling" at bounding box center [495, 375] width 190 height 13
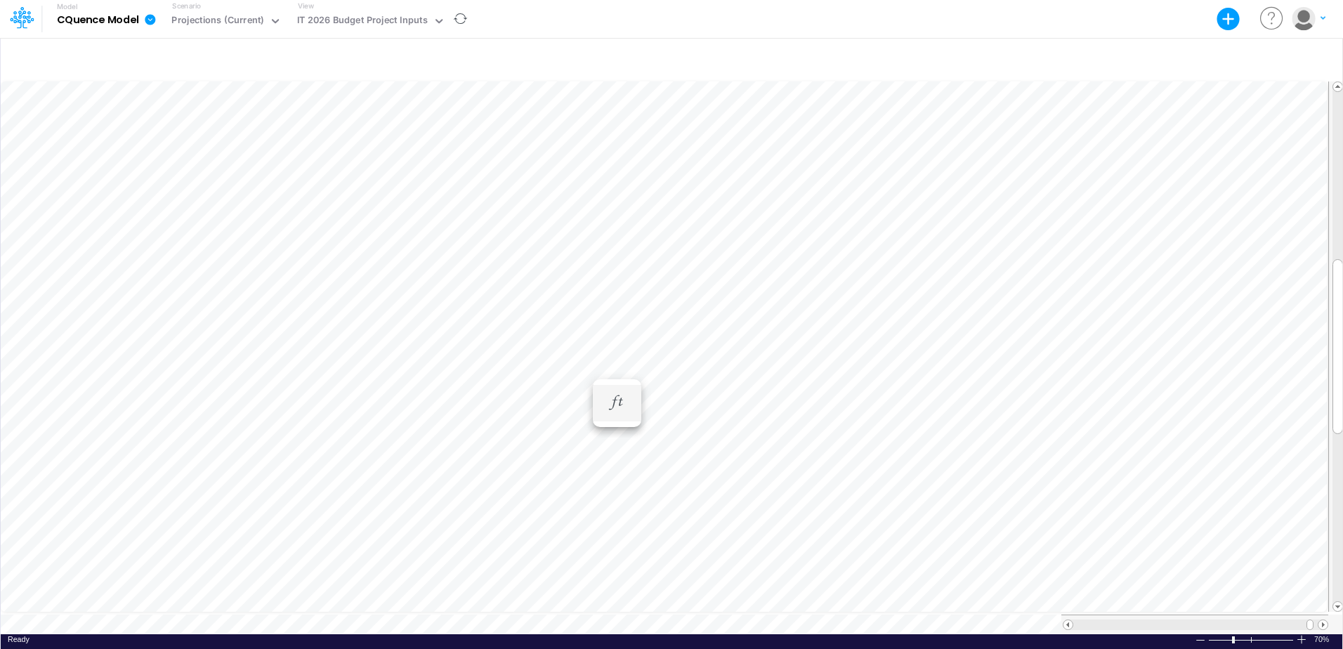
scroll to position [7, 1]
click at [1287, 60] on icon "button" at bounding box center [1289, 59] width 21 height 15
click at [1163, 116] on p "IT Project" at bounding box center [1171, 118] width 49 height 16
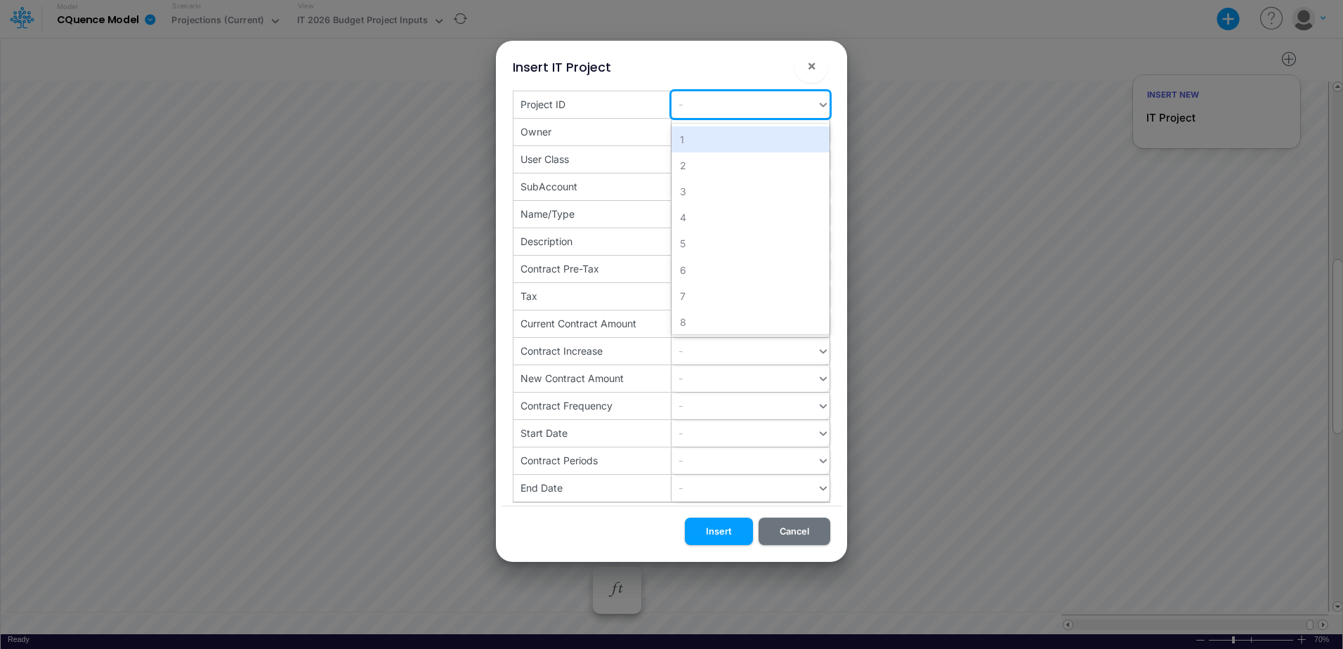
click at [743, 103] on div "-" at bounding box center [744, 104] width 145 height 23
click at [710, 107] on div "-" at bounding box center [744, 104] width 145 height 23
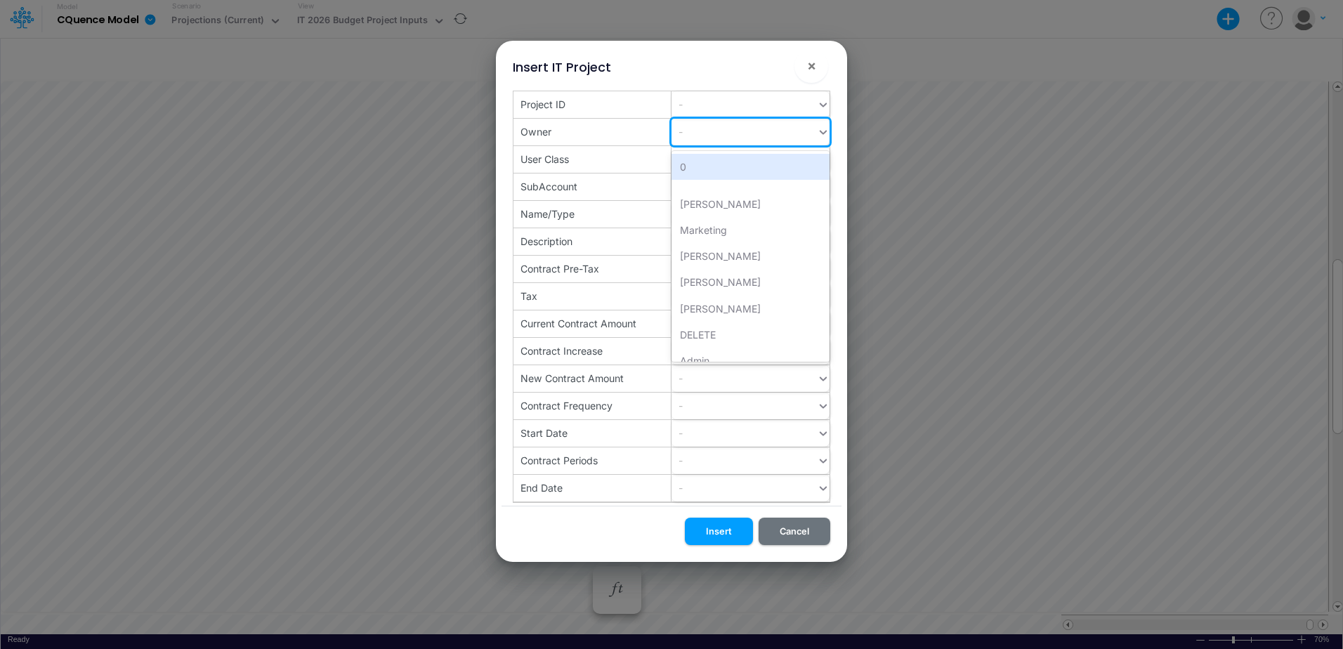
click at [776, 131] on div "-" at bounding box center [744, 131] width 145 height 23
click at [633, 118] on div "User Class" at bounding box center [593, 104] width 158 height 27
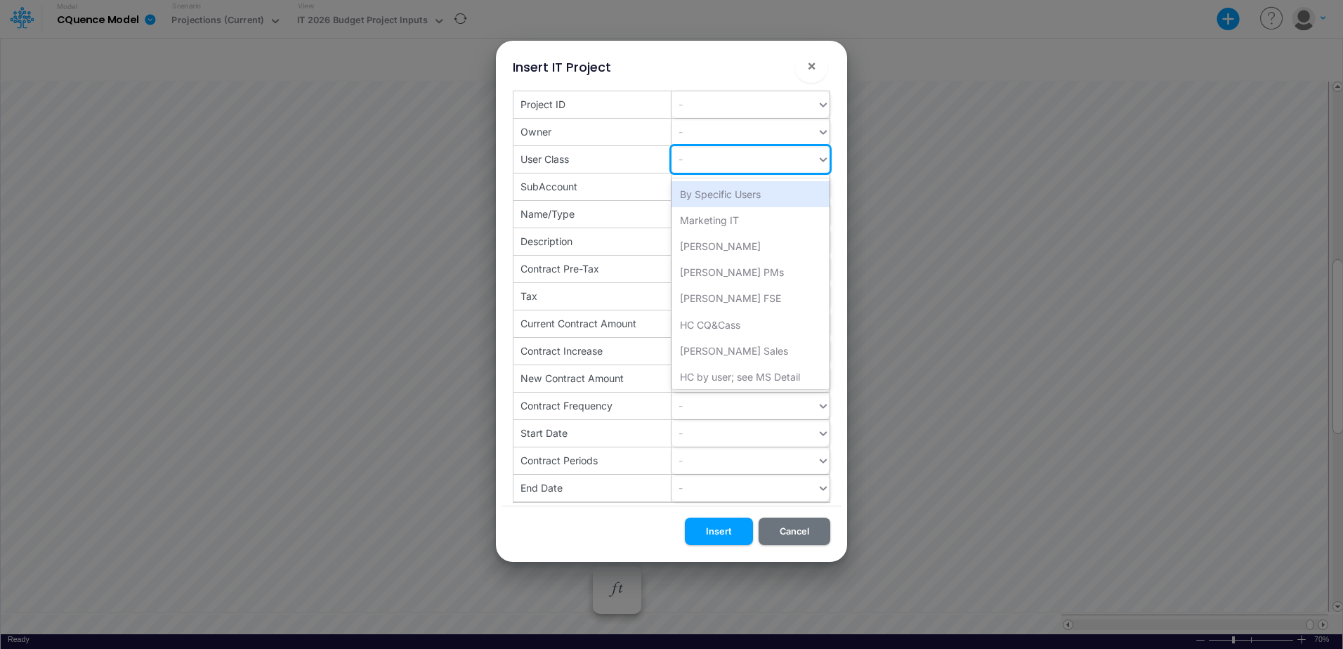
click at [724, 163] on div "-" at bounding box center [744, 159] width 145 height 23
click at [618, 118] on div "SubAccount" at bounding box center [593, 104] width 158 height 27
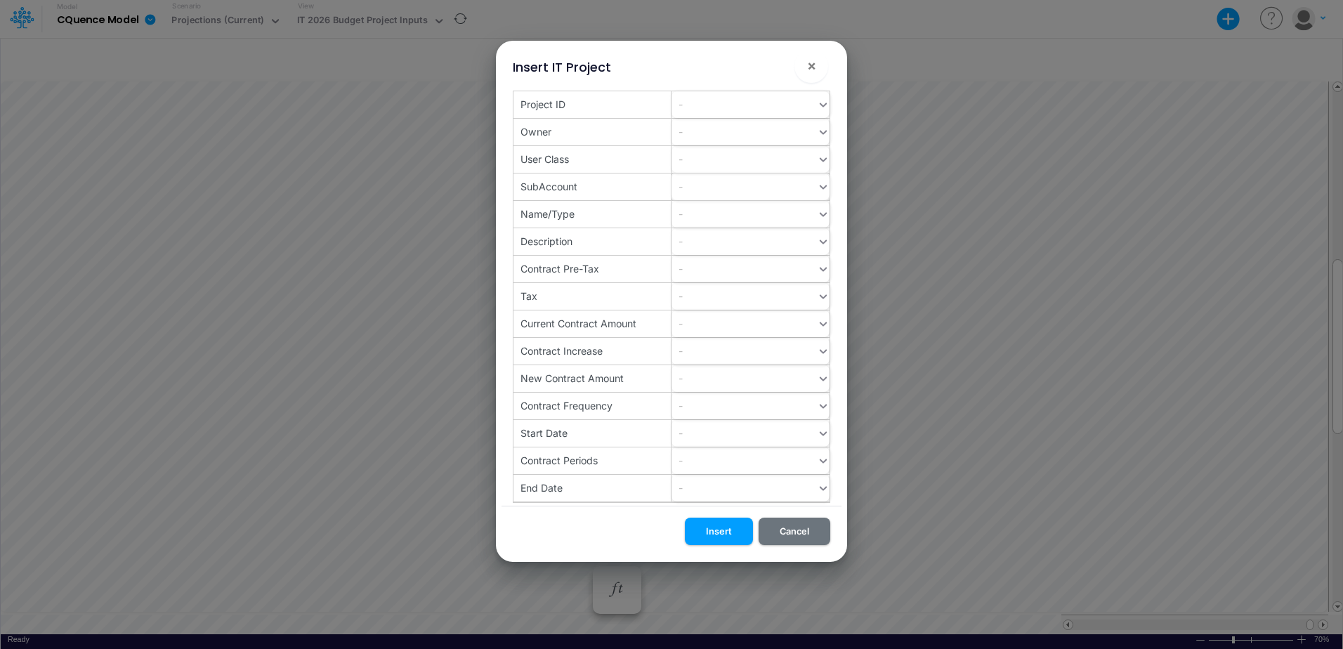
click at [720, 116] on div "-" at bounding box center [744, 104] width 145 height 23
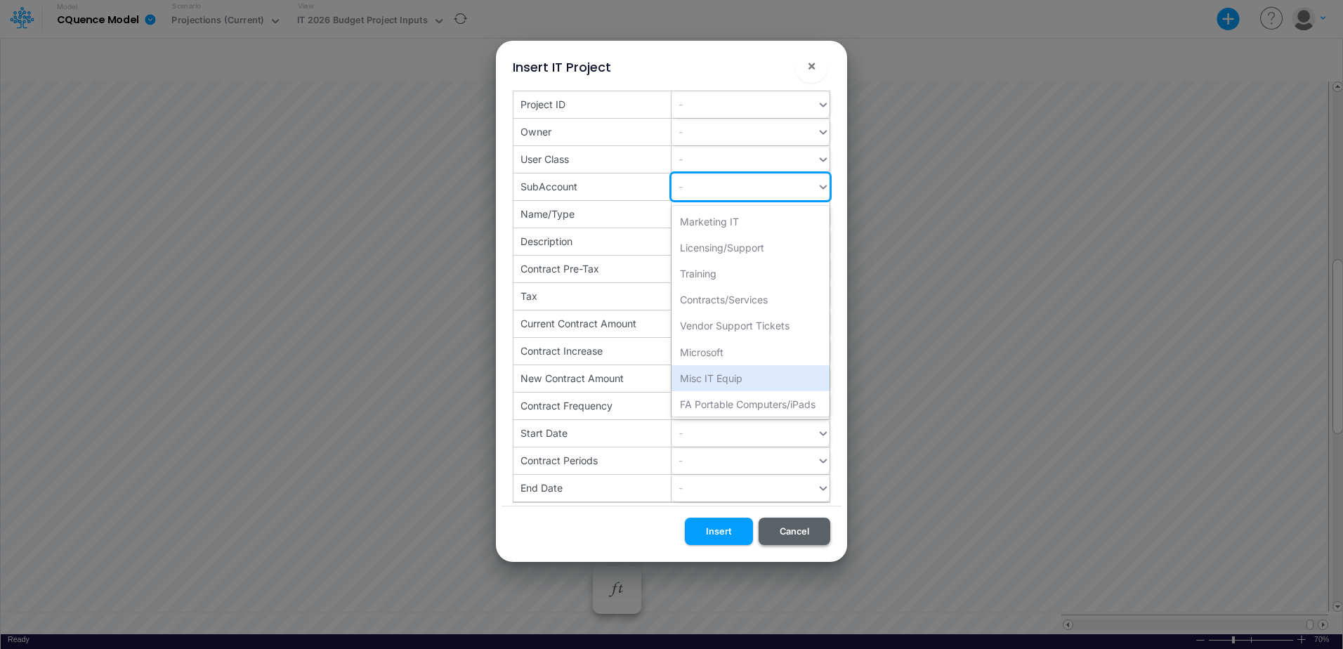
click at [788, 533] on button "Cancel" at bounding box center [795, 531] width 72 height 27
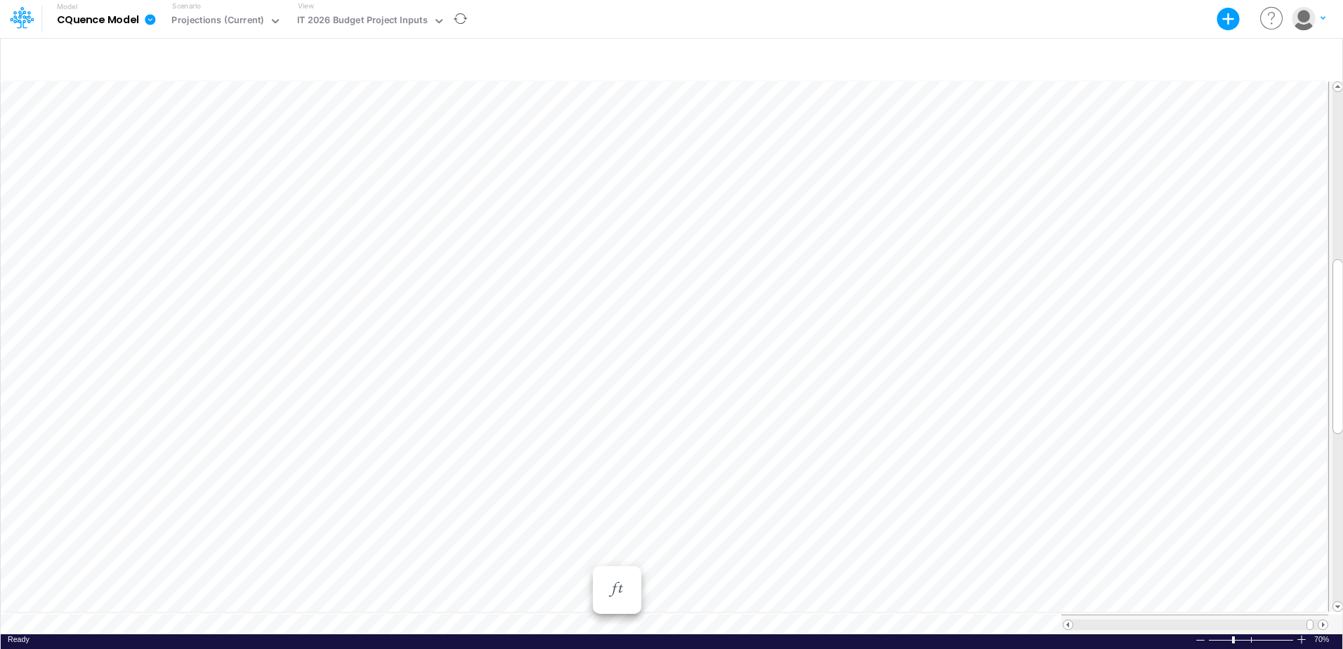
click at [1314, 24] on img "button" at bounding box center [1303, 18] width 23 height 23
click at [1197, 76] on button "Log out" at bounding box center [1251, 83] width 150 height 22
